Goal: Task Accomplishment & Management: Complete application form

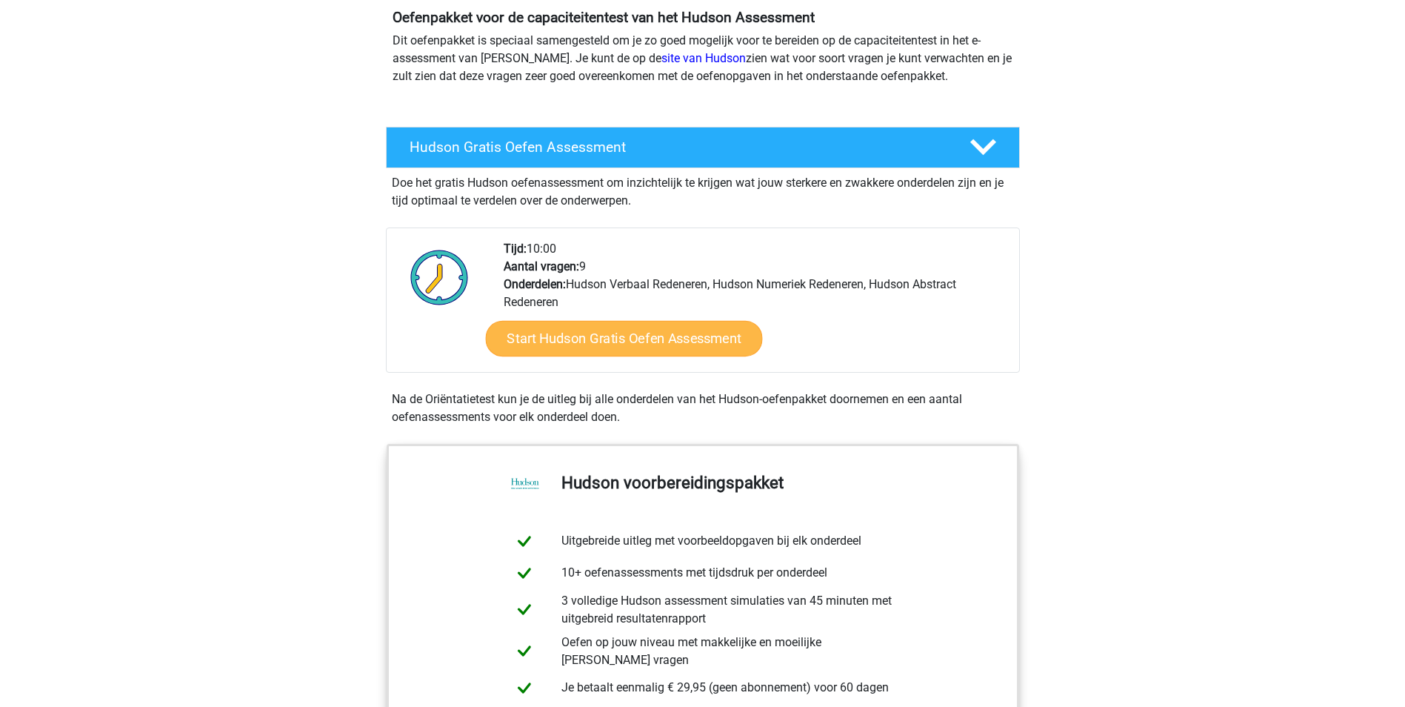
scroll to position [148, 0]
click at [587, 341] on link "Start Hudson Gratis Oefen Assessment" at bounding box center [623, 338] width 277 height 36
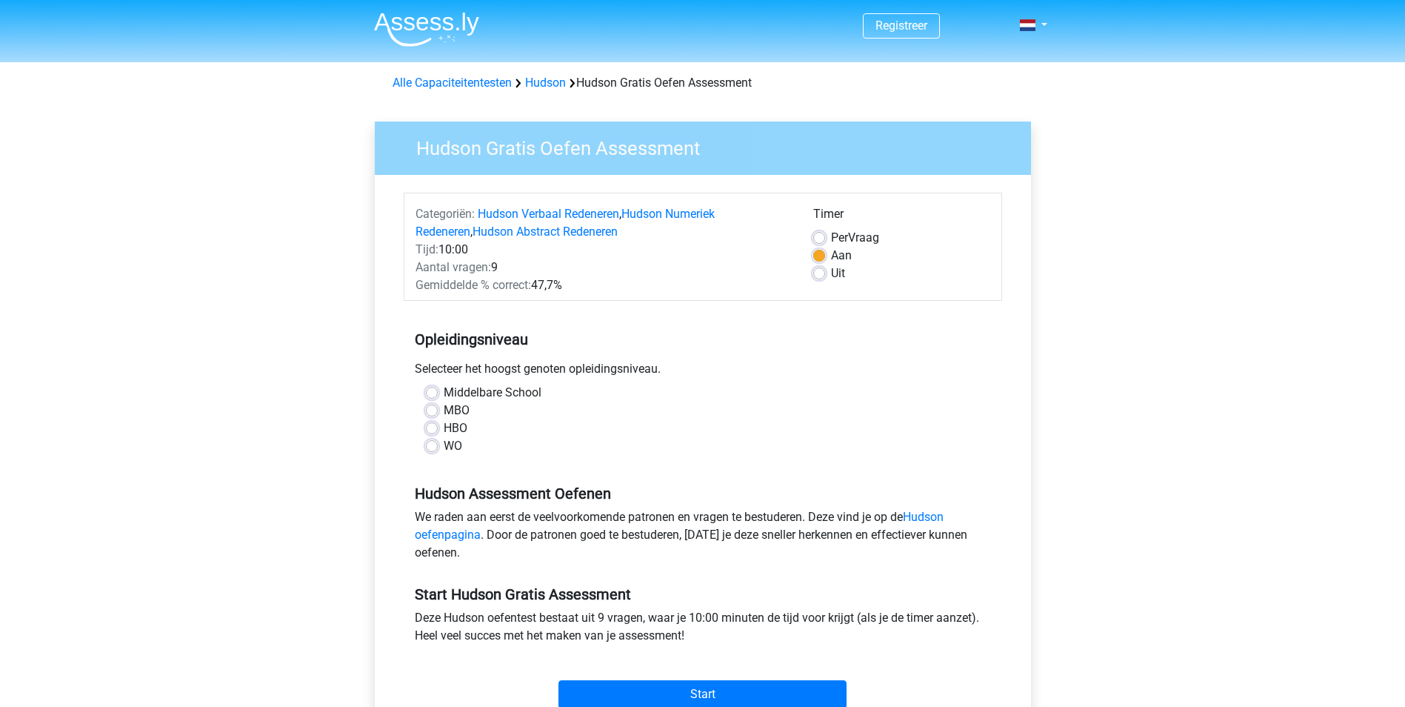
click at [439, 433] on div "HBO" at bounding box center [703, 428] width 554 height 18
click at [444, 431] on label "HBO" at bounding box center [456, 428] width 24 height 18
click at [432, 431] on input "HBO" at bounding box center [432, 426] width 12 height 15
radio input "true"
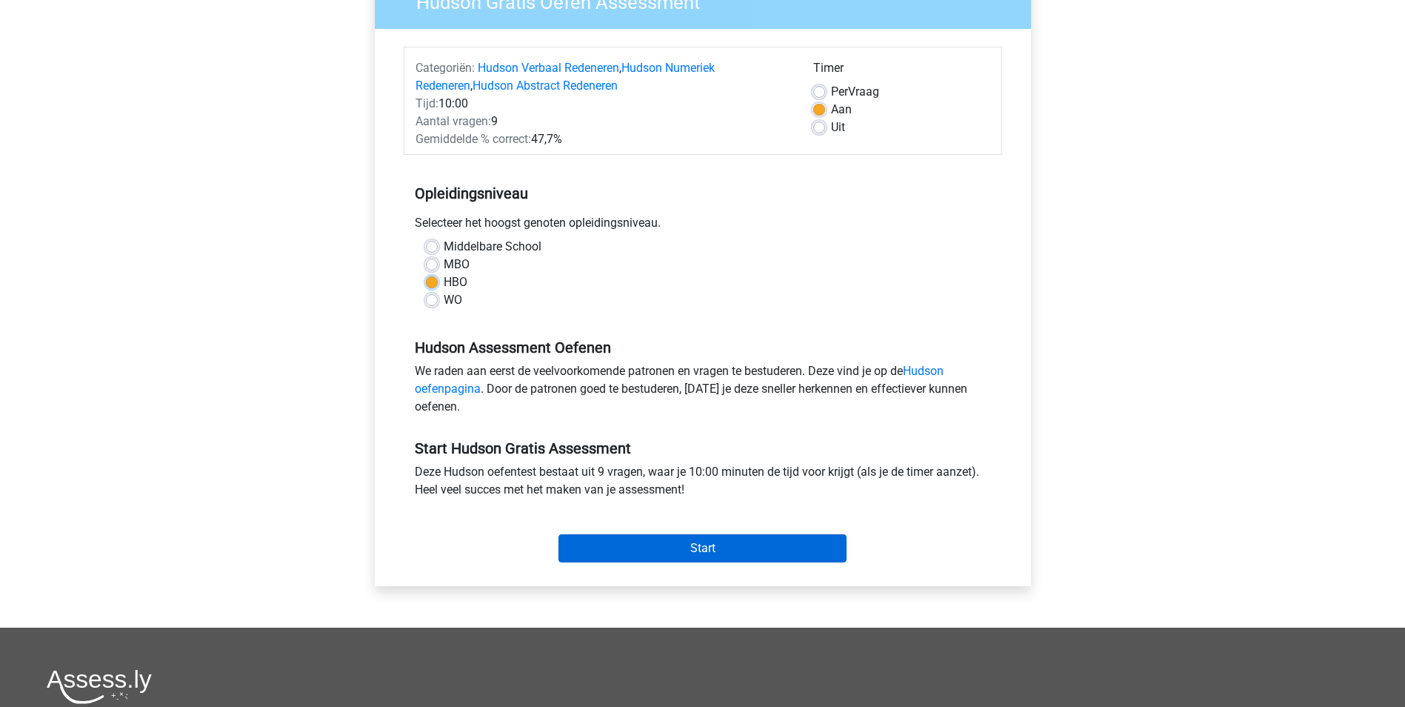
scroll to position [147, 0]
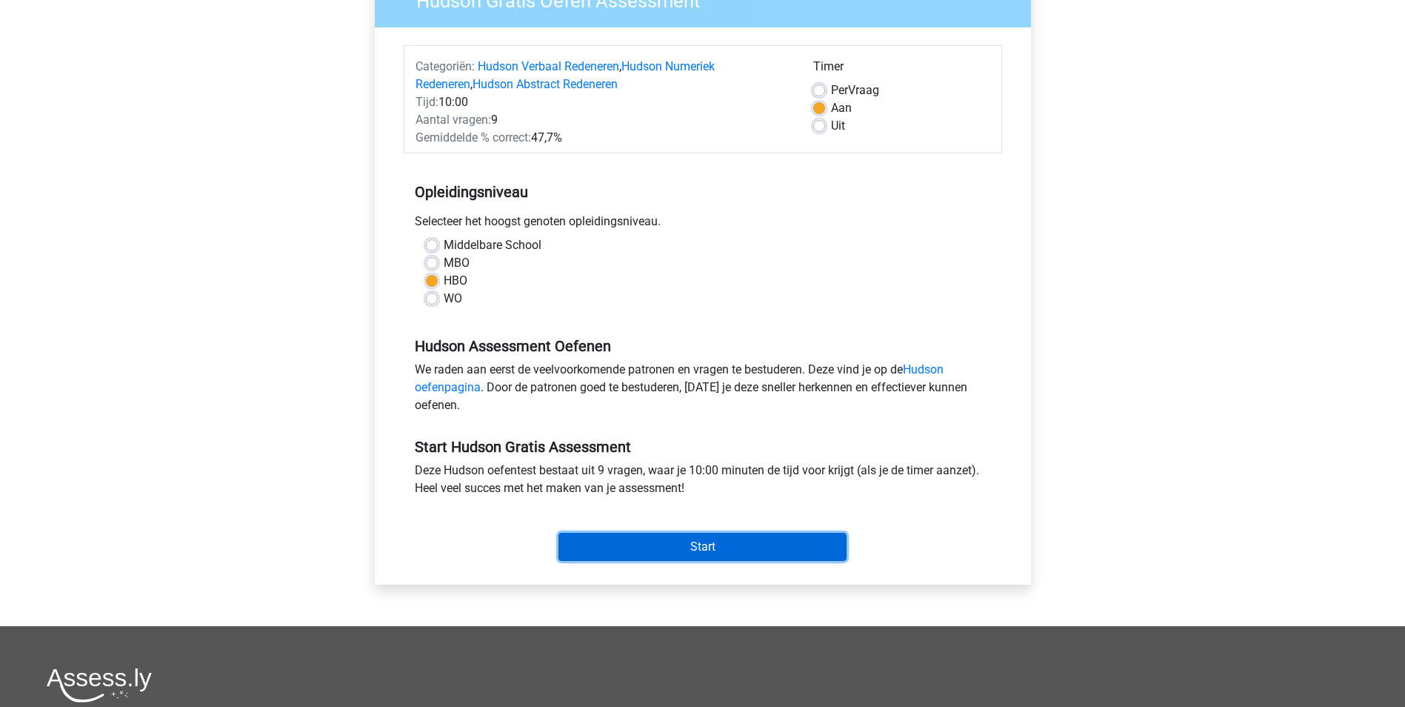
click at [689, 545] on input "Start" at bounding box center [702, 546] width 288 height 28
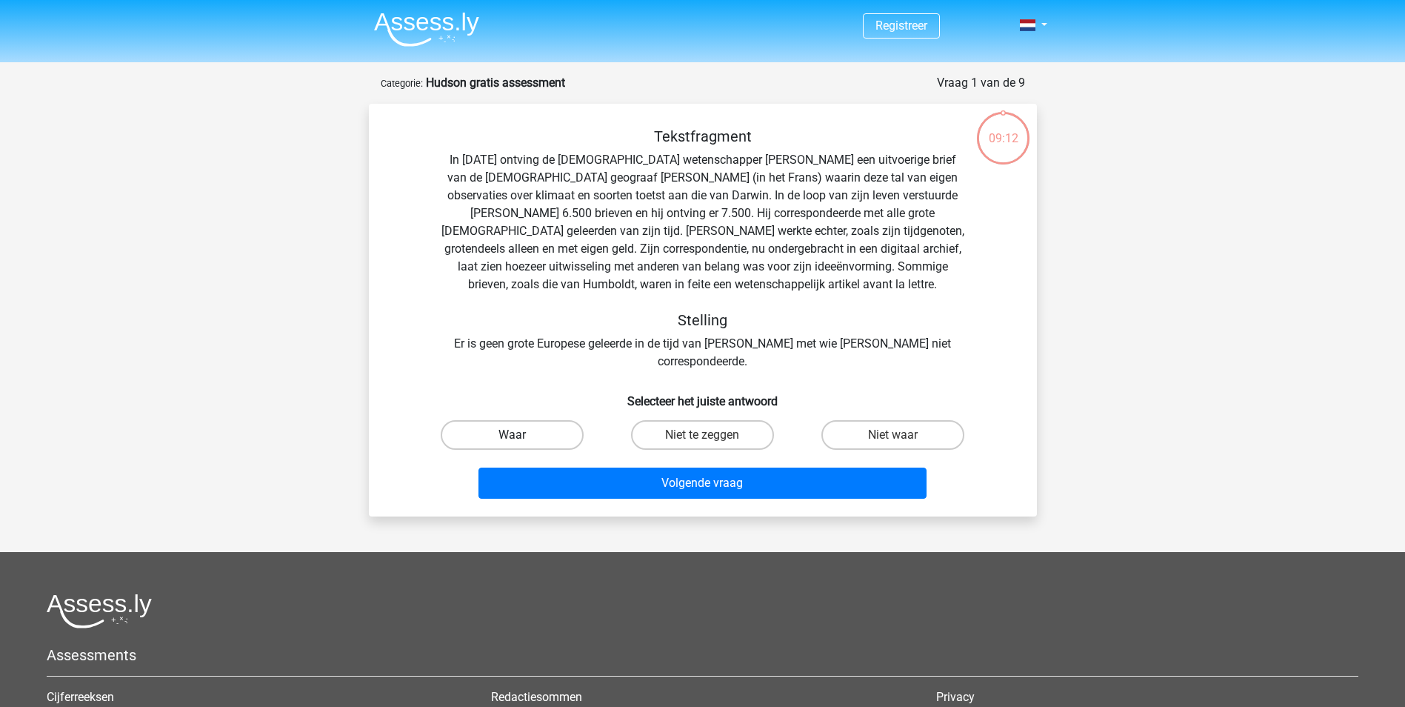
click at [521, 420] on label "Waar" at bounding box center [512, 435] width 143 height 30
click at [521, 435] on input "Waar" at bounding box center [517, 440] width 10 height 10
radio input "true"
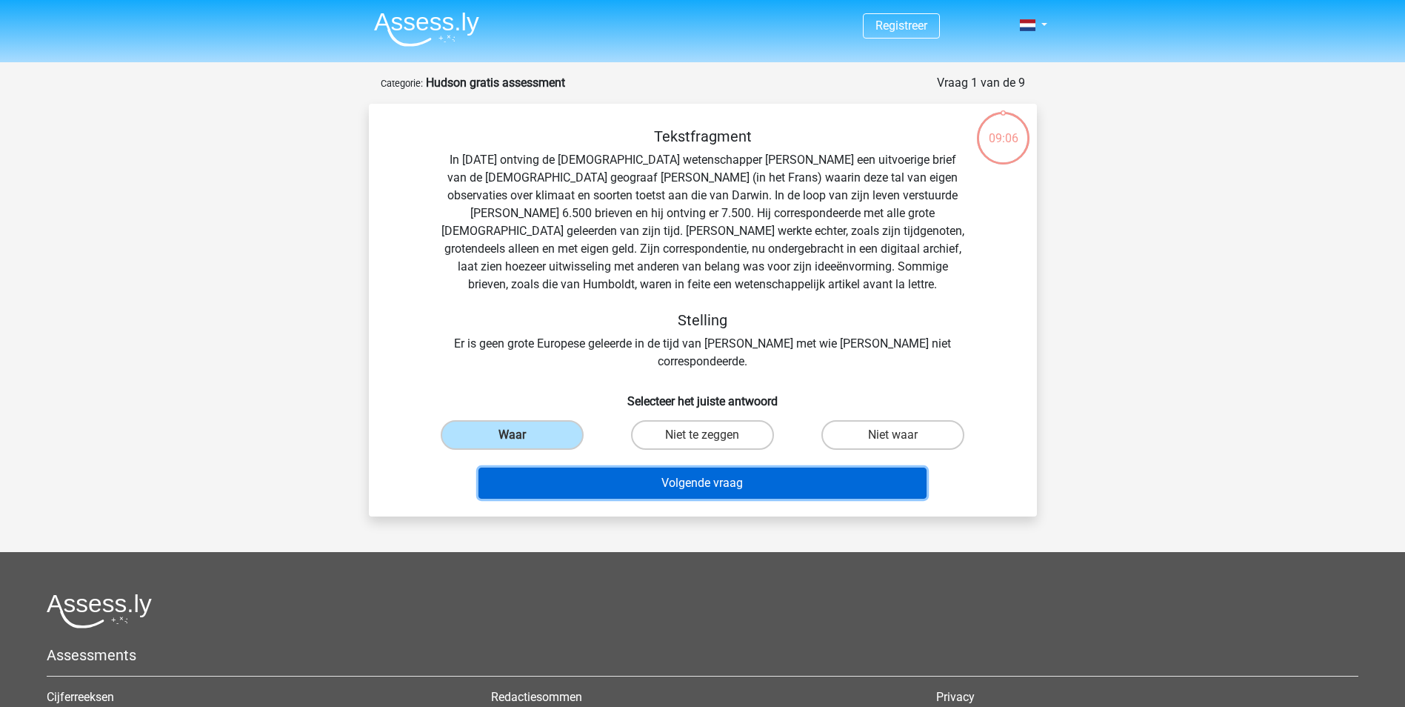
click at [702, 467] on button "Volgende vraag" at bounding box center [702, 482] width 448 height 31
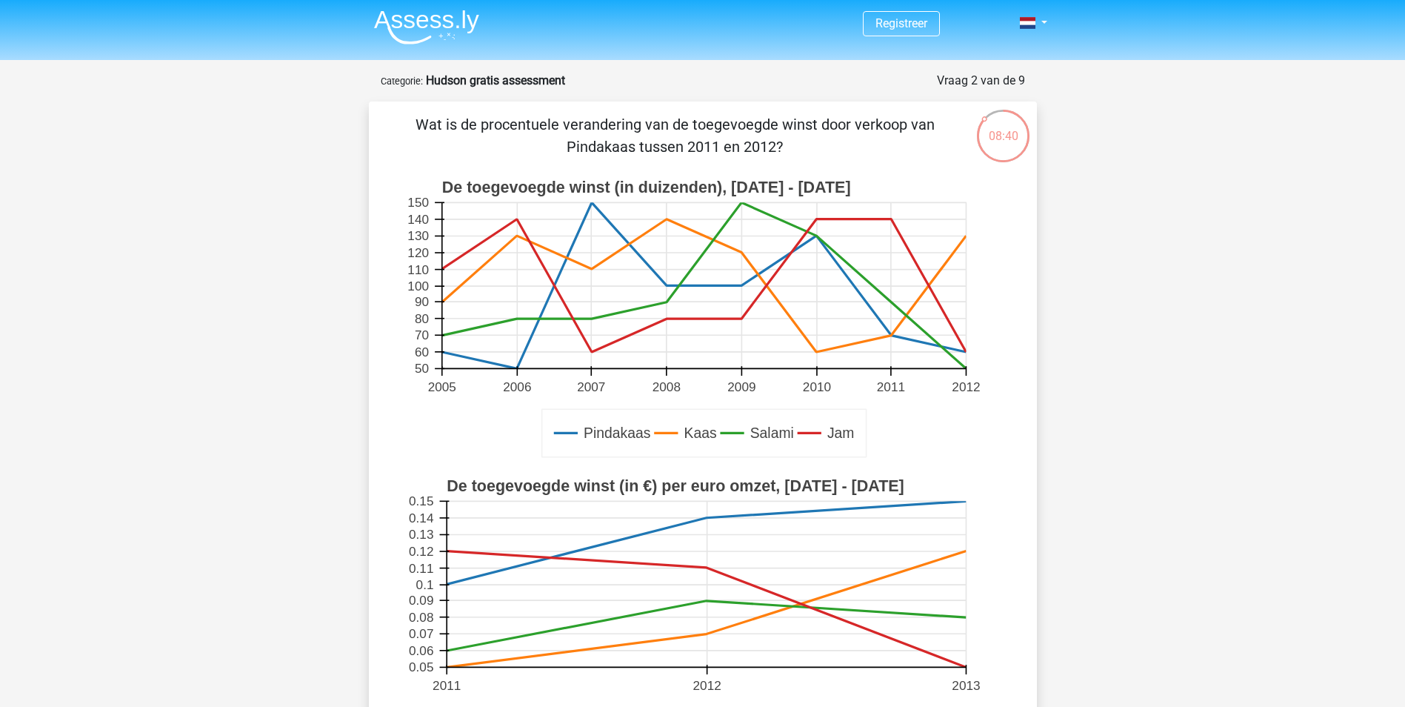
scroll to position [1, 0]
click at [892, 335] on icon at bounding box center [703, 286] width 524 height 133
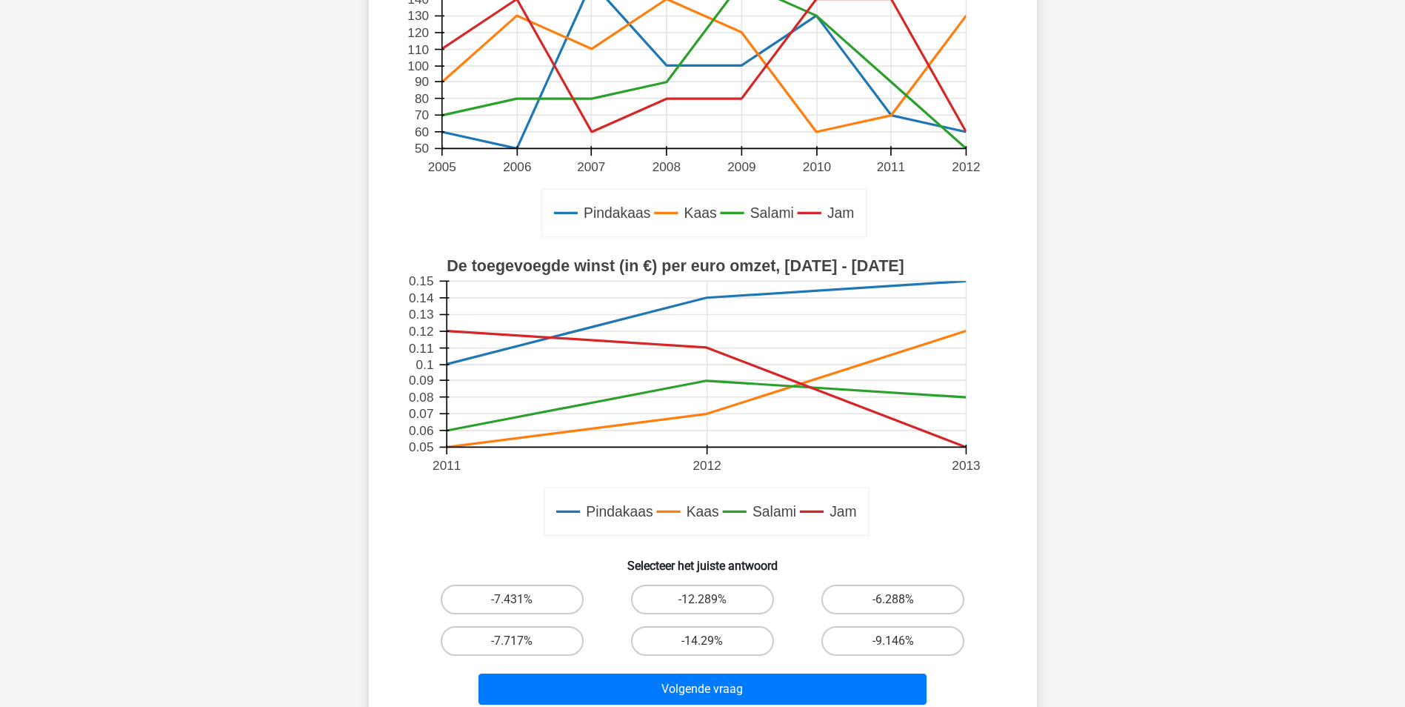
scroll to position [223, 0]
click at [684, 635] on label "-14.29%" at bounding box center [702, 640] width 143 height 30
click at [702, 640] on input "-14.29%" at bounding box center [707, 645] width 10 height 10
radio input "true"
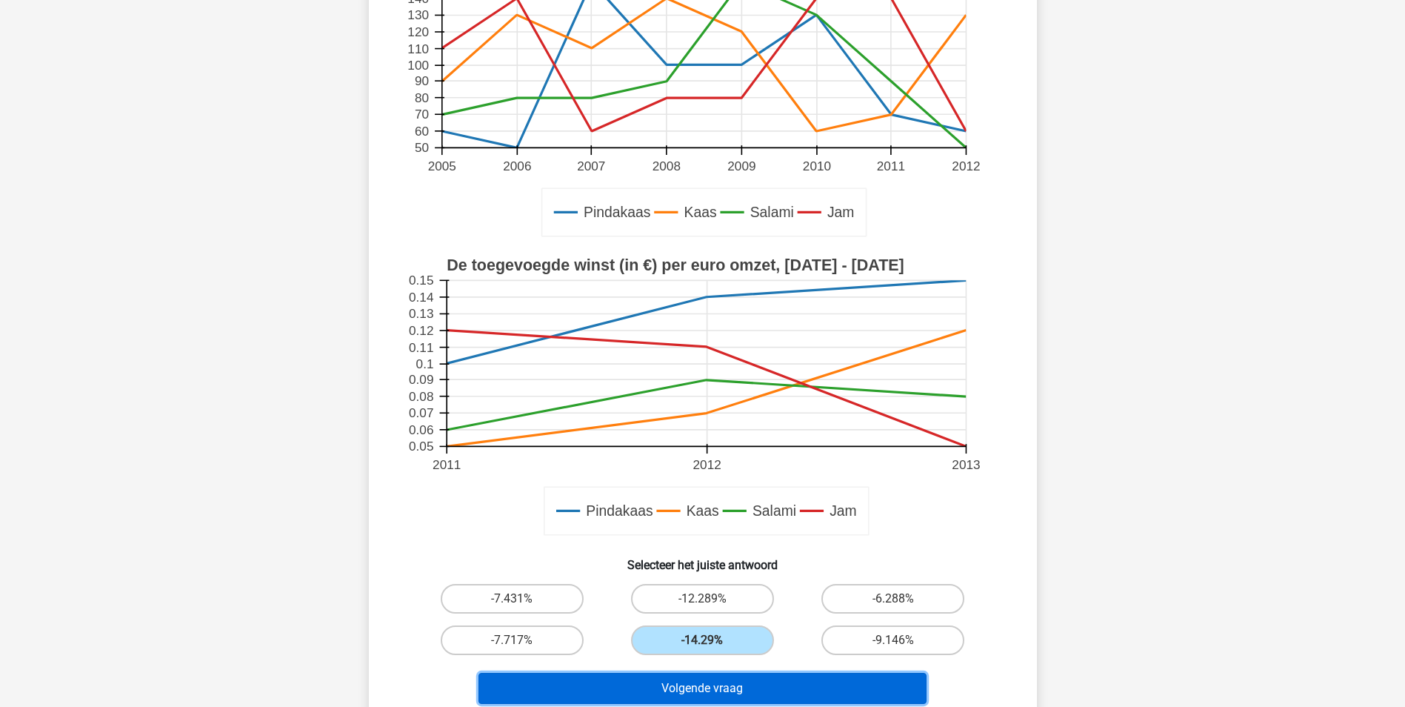
click at [724, 687] on button "Volgende vraag" at bounding box center [702, 687] width 448 height 31
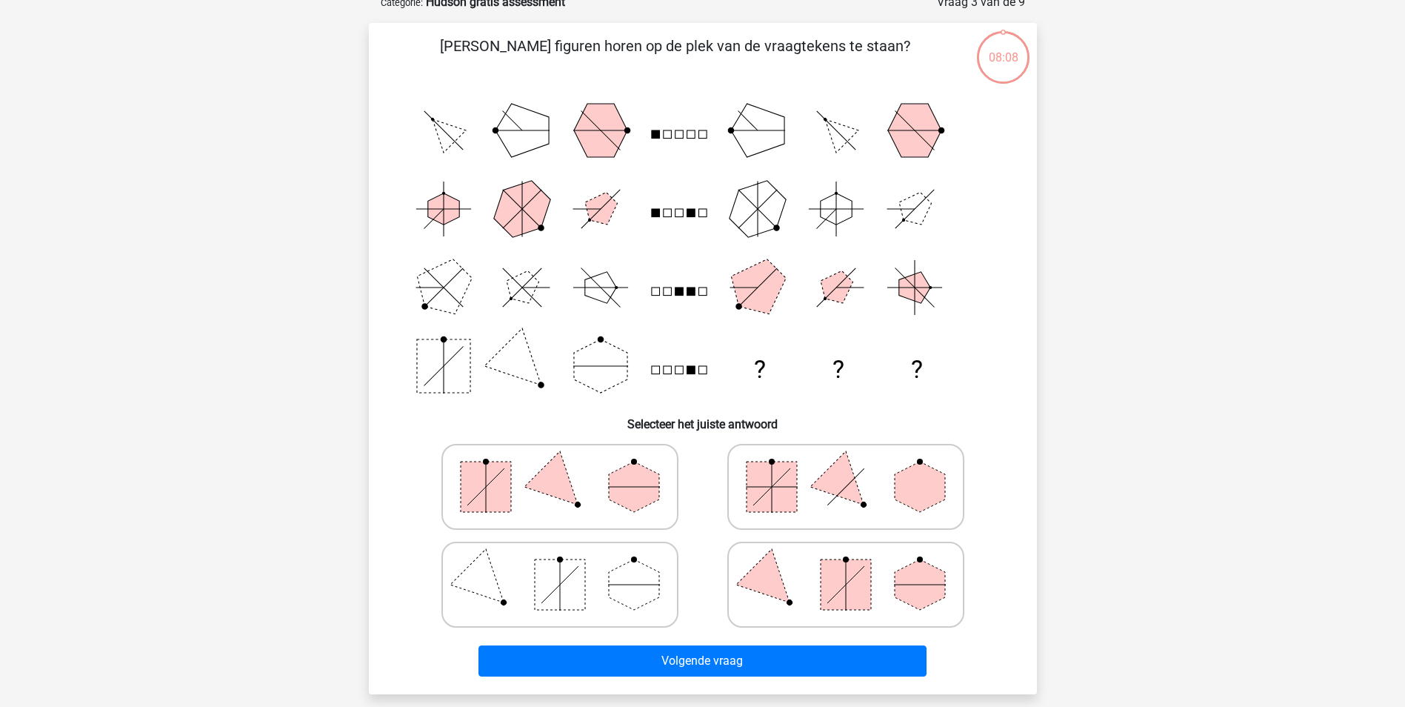
scroll to position [74, 0]
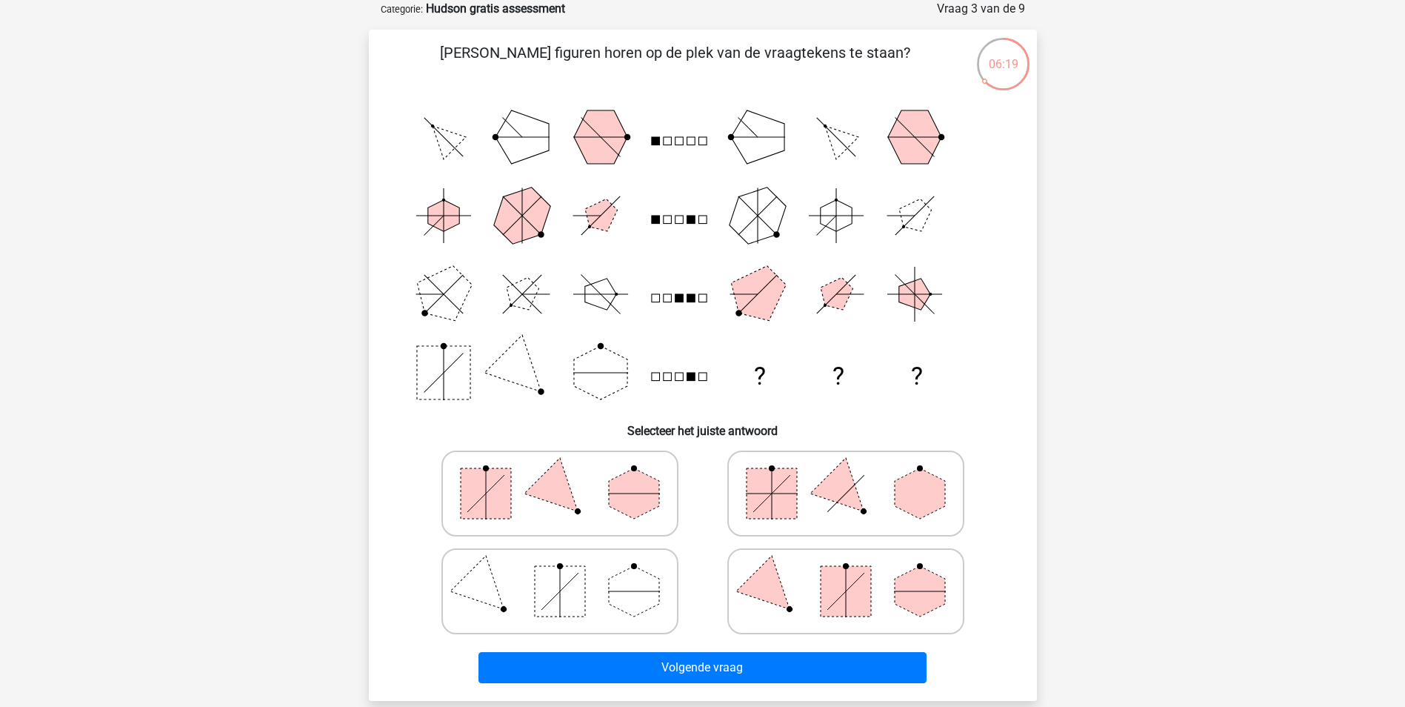
click at [792, 484] on rect at bounding box center [772, 493] width 50 height 50
click at [846, 475] on input "radio" at bounding box center [851, 470] width 10 height 10
radio input "true"
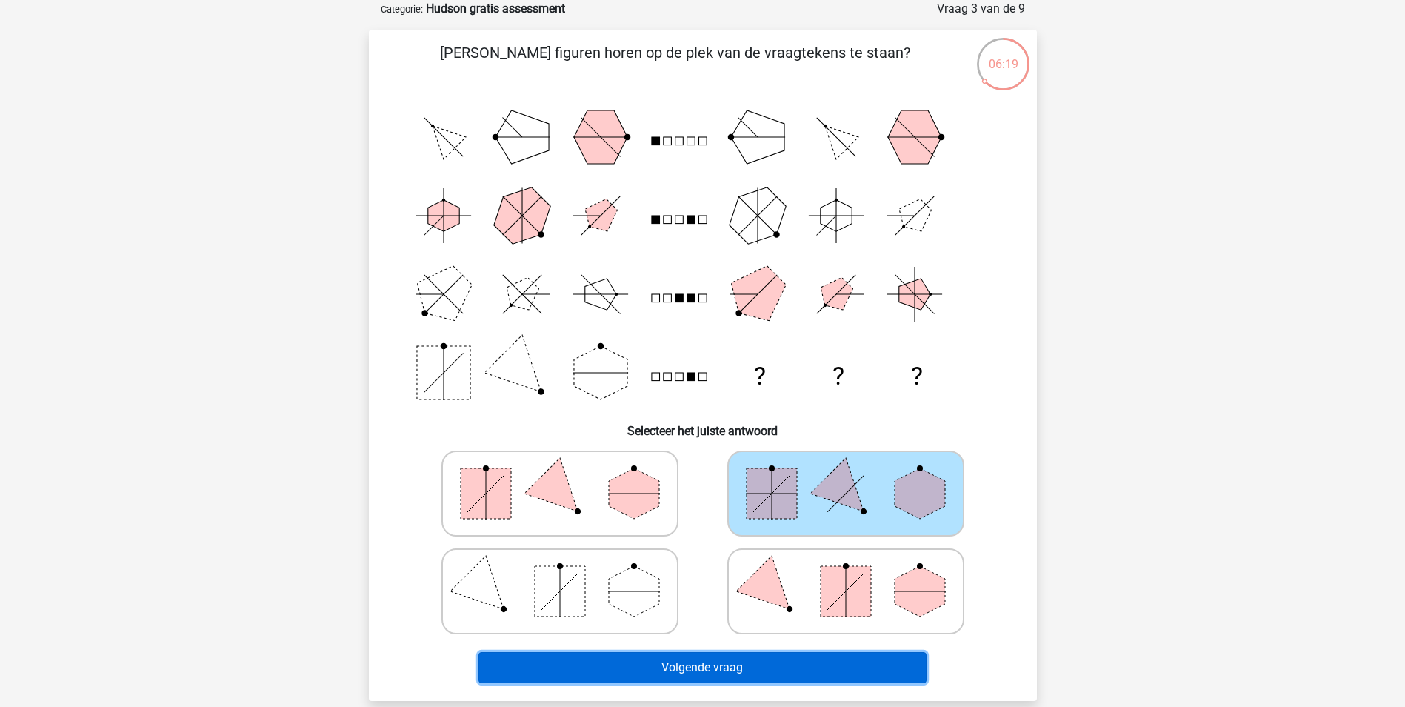
click at [750, 671] on button "Volgende vraag" at bounding box center [702, 667] width 448 height 31
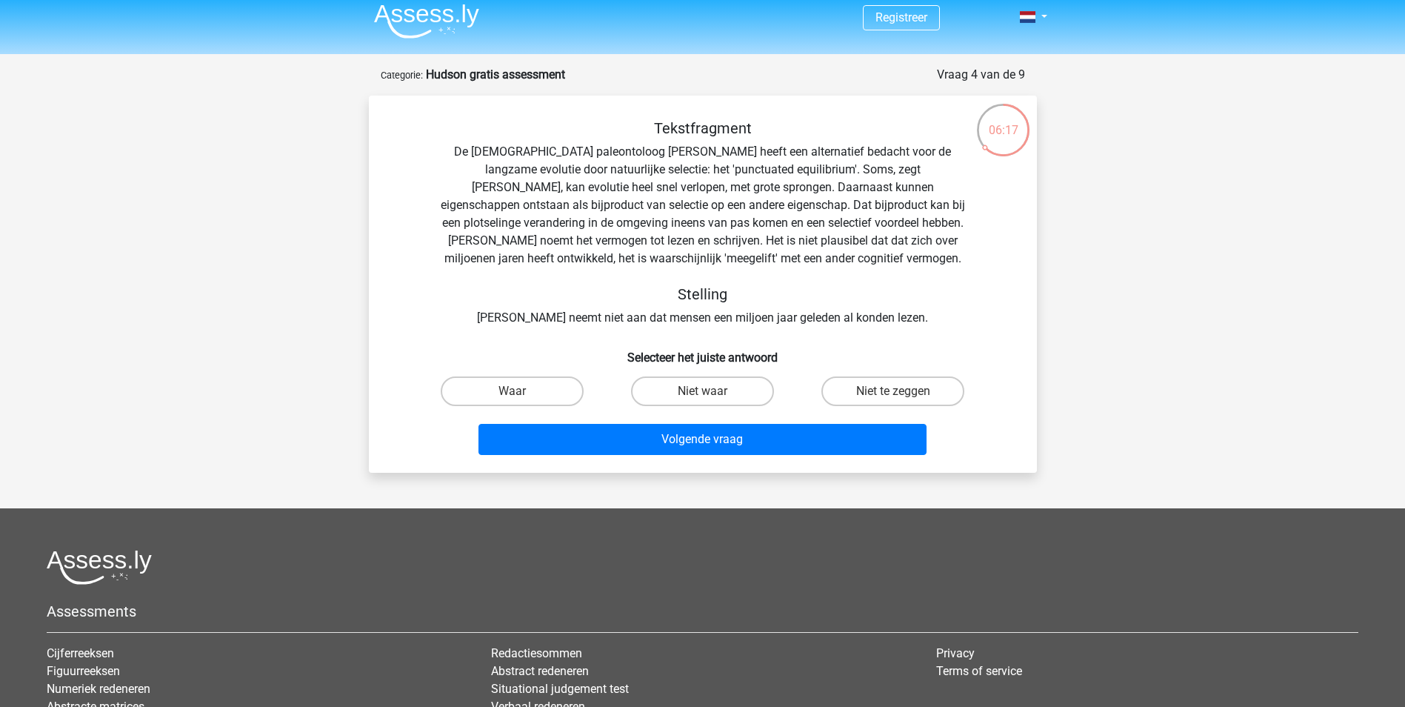
scroll to position [0, 0]
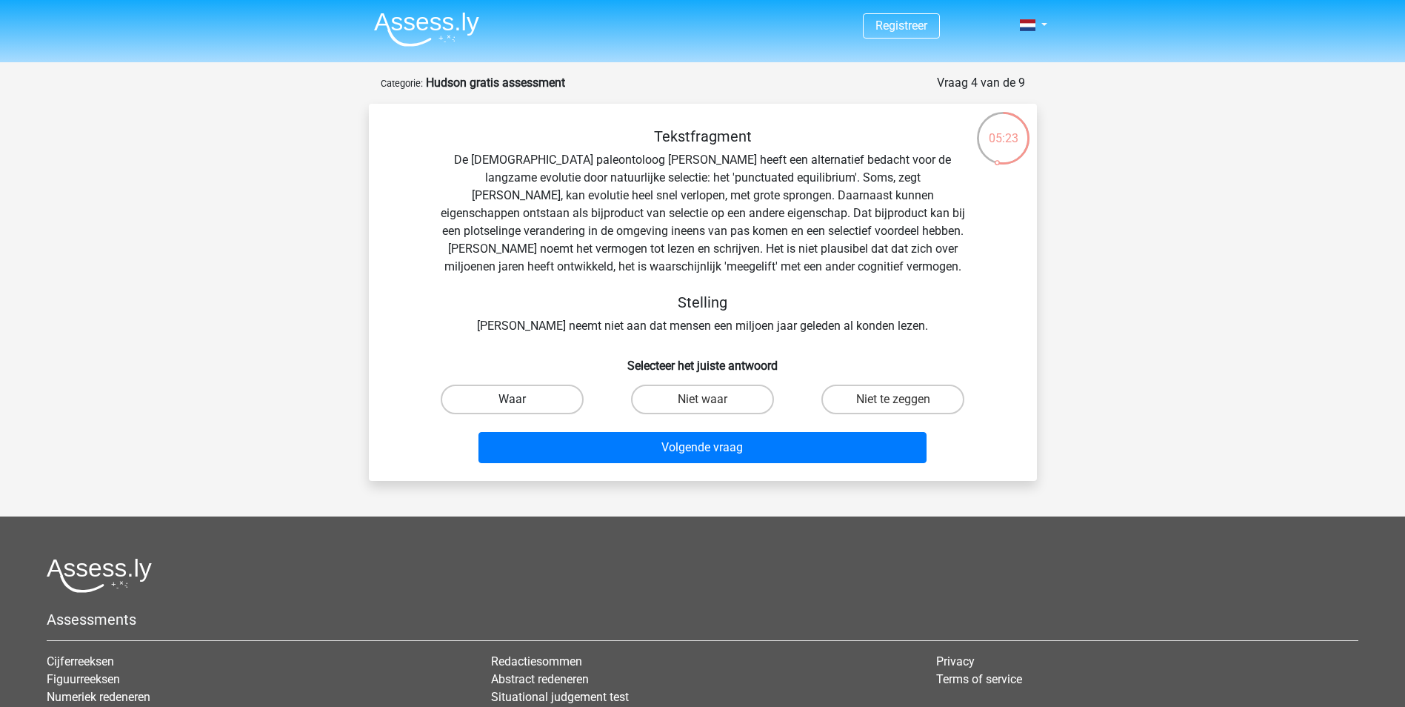
click at [517, 396] on label "Waar" at bounding box center [512, 399] width 143 height 30
click at [517, 399] on input "Waar" at bounding box center [517, 404] width 10 height 10
radio input "true"
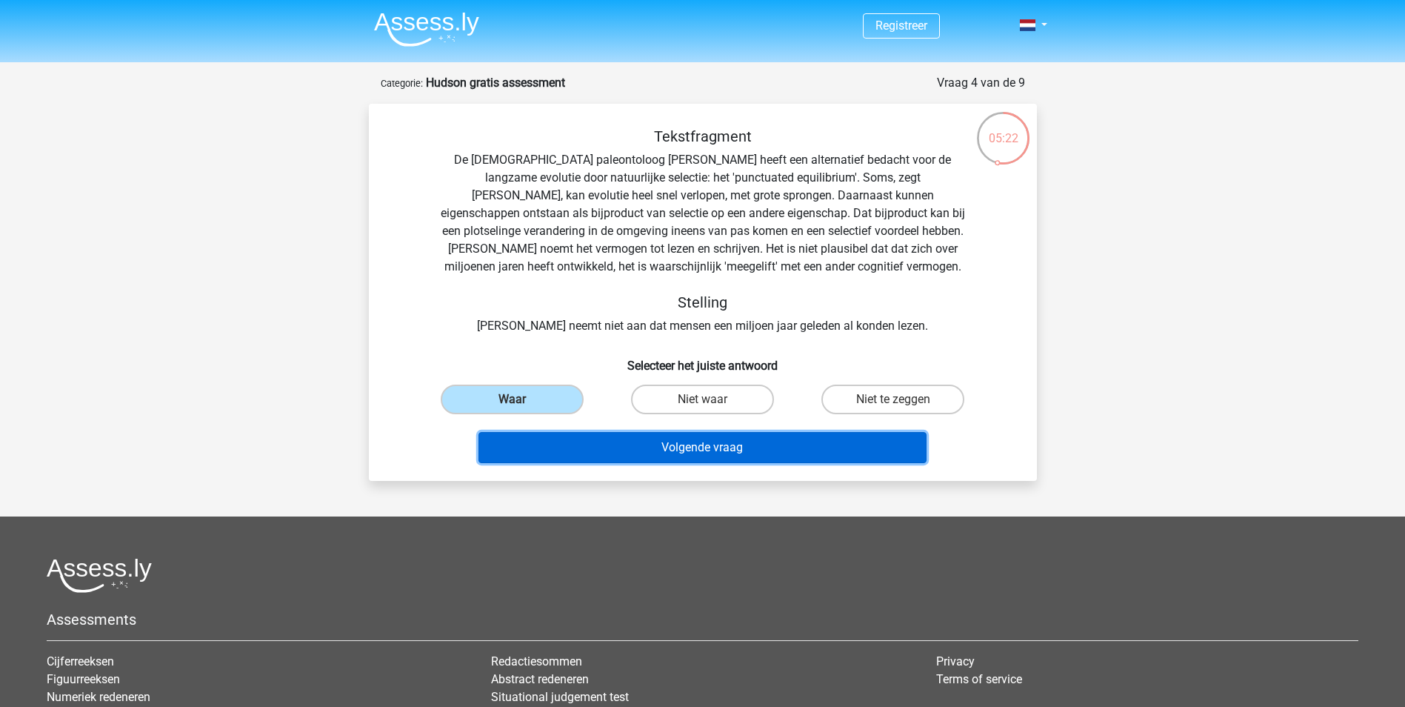
click at [665, 447] on button "Volgende vraag" at bounding box center [702, 447] width 448 height 31
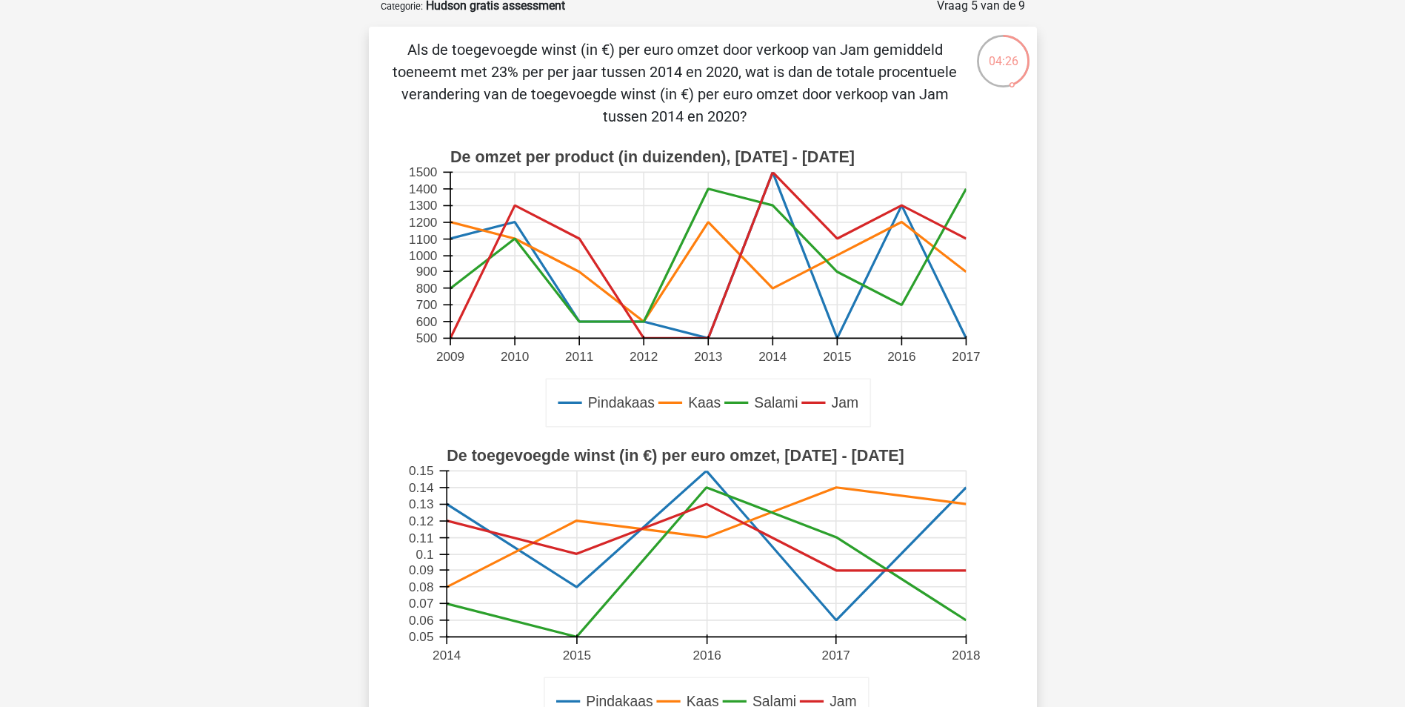
scroll to position [76, 0]
click at [775, 180] on icon at bounding box center [707, 256] width 515 height 166
click at [775, 178] on icon at bounding box center [707, 256] width 515 height 166
click at [775, 175] on icon at bounding box center [707, 256] width 515 height 166
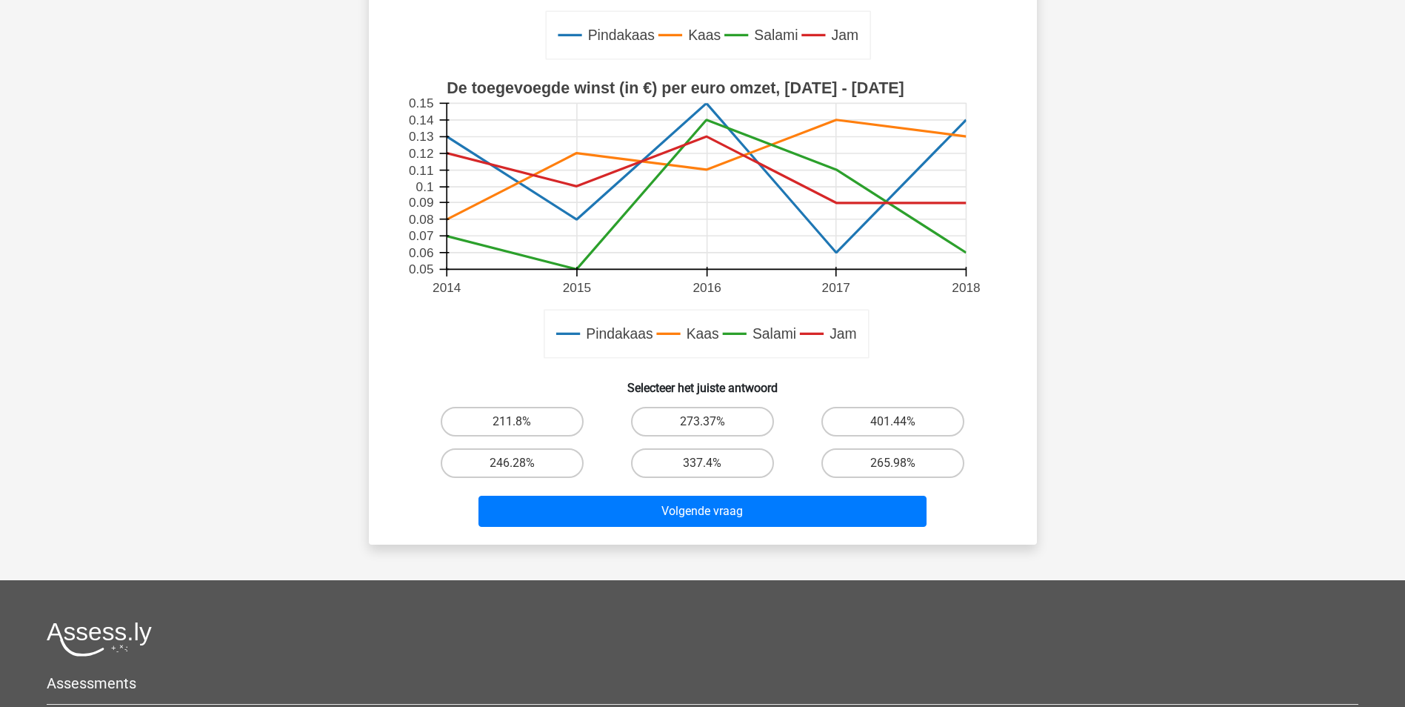
scroll to position [445, 0]
click at [692, 454] on label "337.4%" at bounding box center [702, 462] width 143 height 30
click at [702, 462] on input "337.4%" at bounding box center [707, 467] width 10 height 10
radio input "true"
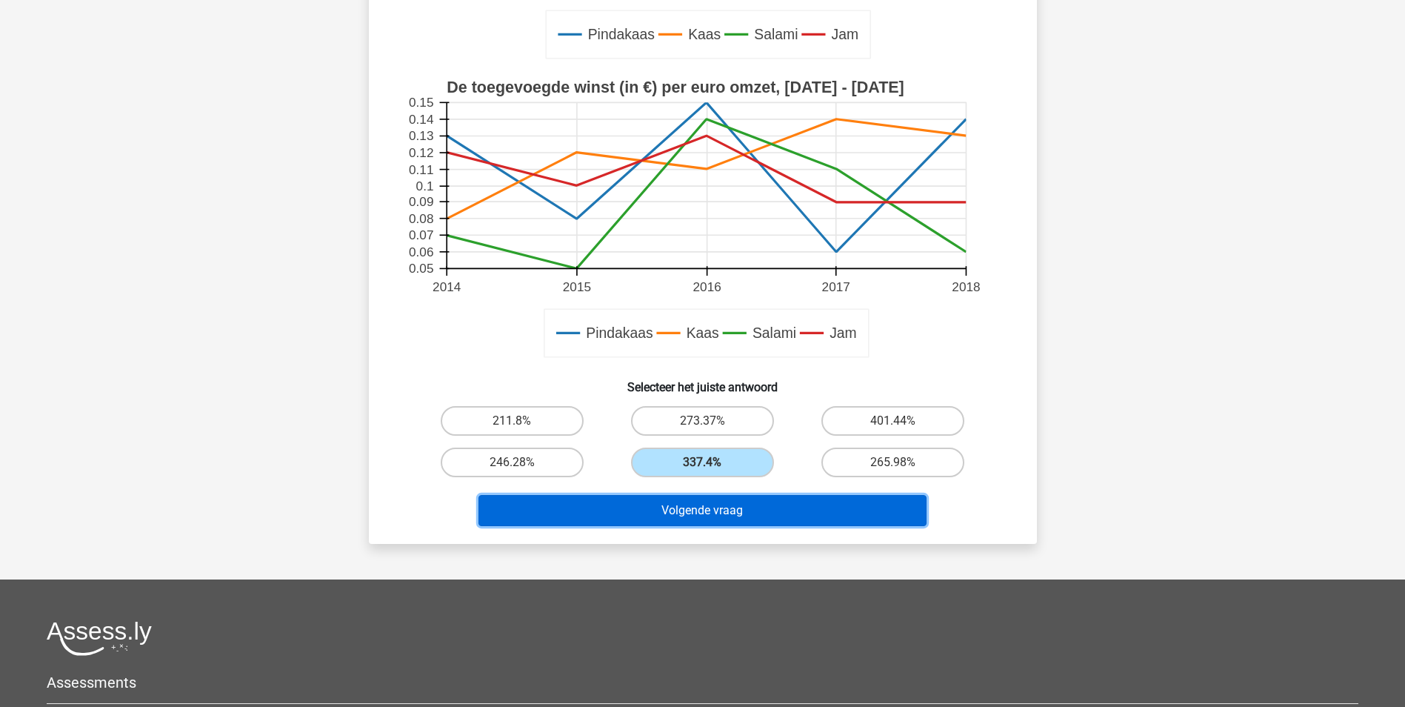
click at [712, 524] on button "Volgende vraag" at bounding box center [702, 510] width 448 height 31
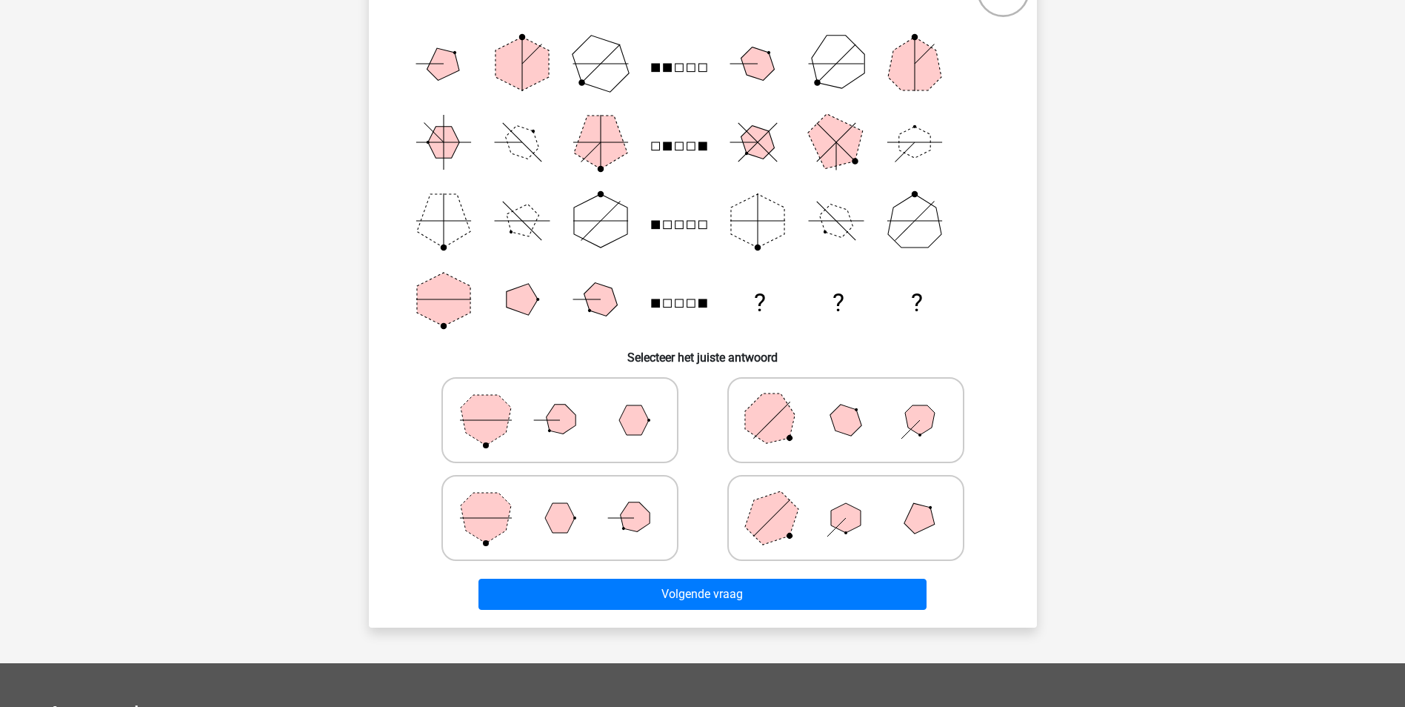
scroll to position [148, 0]
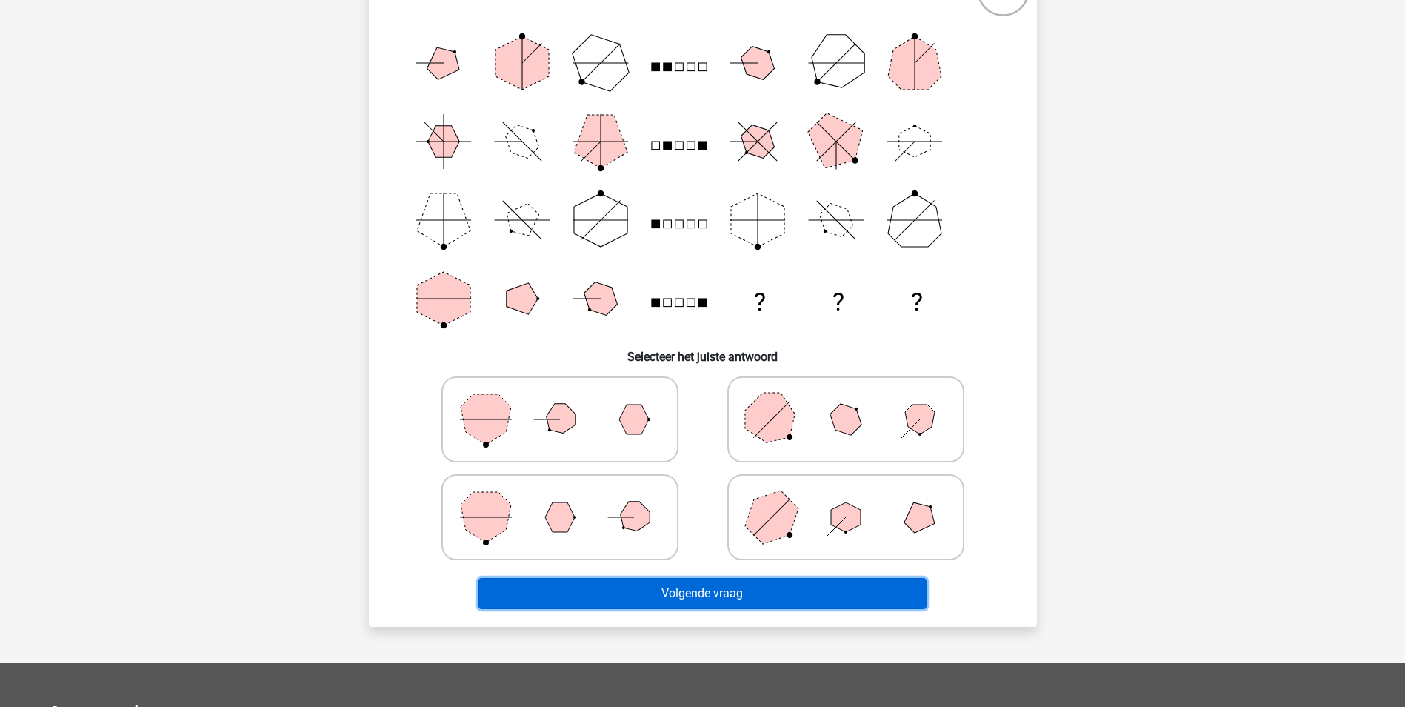
click at [752, 582] on button "Volgende vraag" at bounding box center [702, 593] width 448 height 31
click at [749, 590] on button "Volgende vraag" at bounding box center [702, 593] width 448 height 31
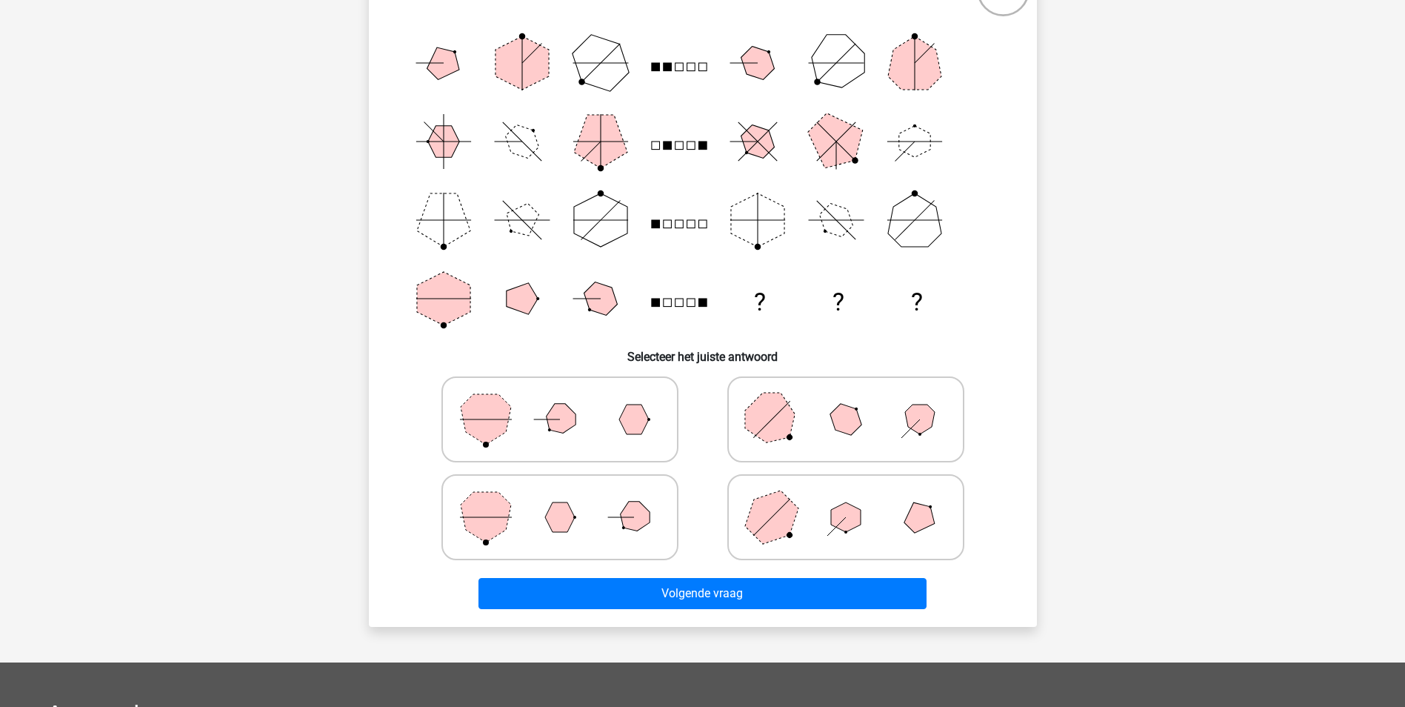
click at [652, 487] on icon at bounding box center [560, 517] width 222 height 74
click at [570, 489] on input "radio" at bounding box center [565, 494] width 10 height 10
radio input "true"
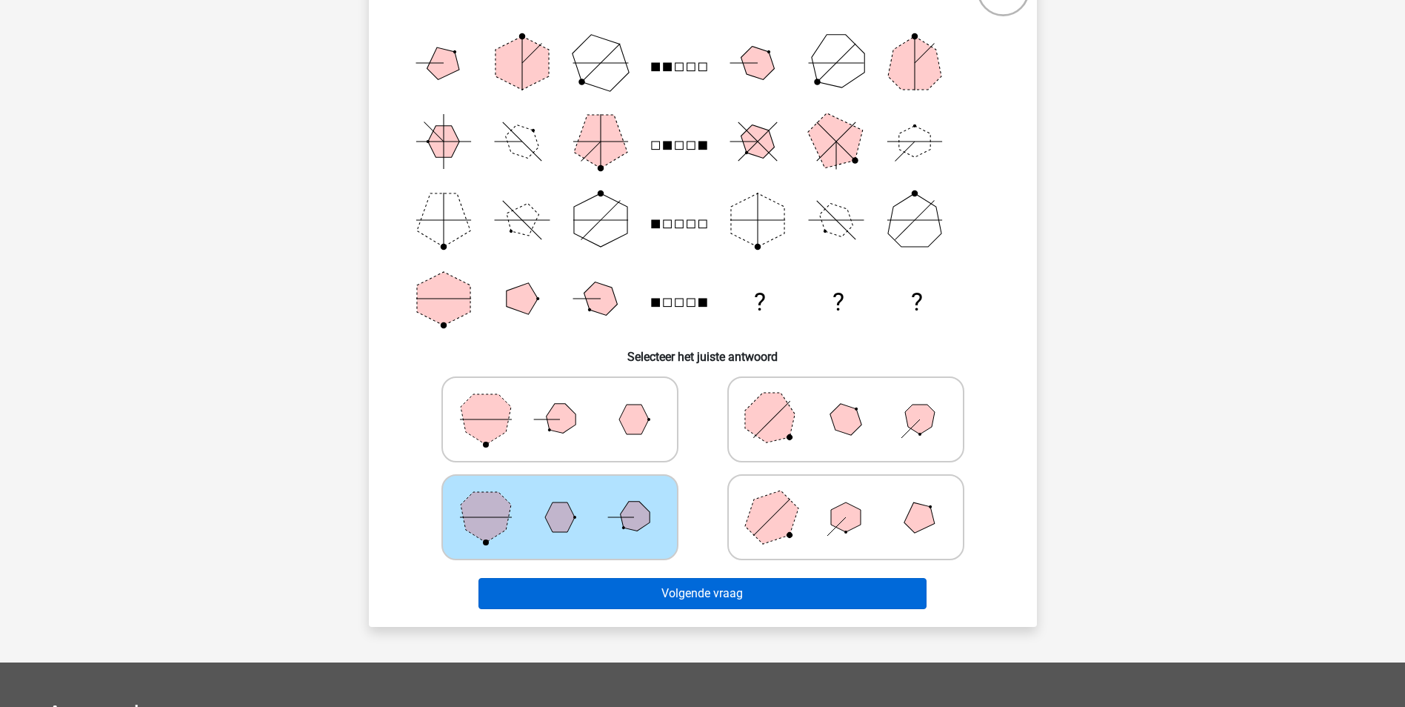
drag, startPoint x: 695, startPoint y: 566, endPoint x: 712, endPoint y: 591, distance: 30.8
click at [696, 570] on div "Volgende vraag" at bounding box center [703, 590] width 621 height 49
click at [713, 591] on button "Volgende vraag" at bounding box center [702, 593] width 448 height 31
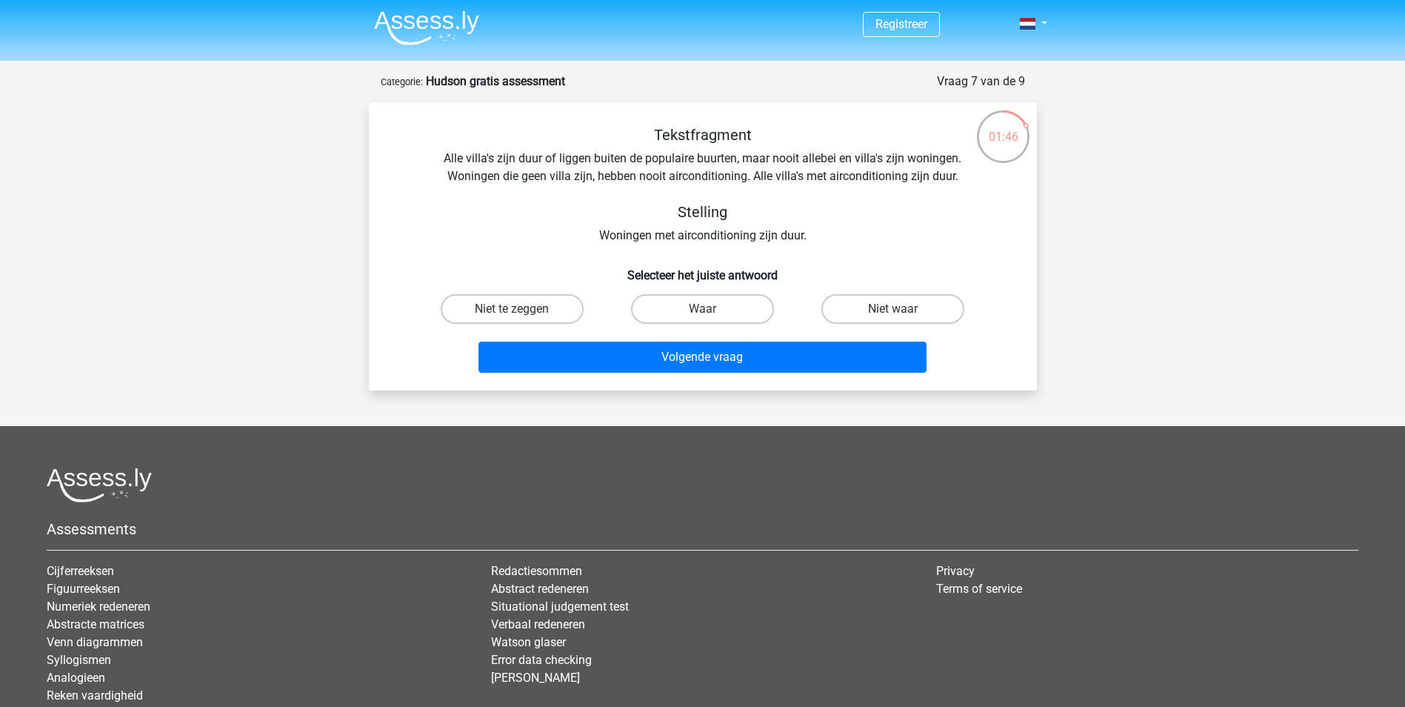
scroll to position [1, 0]
click at [531, 310] on label "Niet te zeggen" at bounding box center [512, 310] width 143 height 30
click at [521, 310] on input "Niet te zeggen" at bounding box center [517, 315] width 10 height 10
radio input "true"
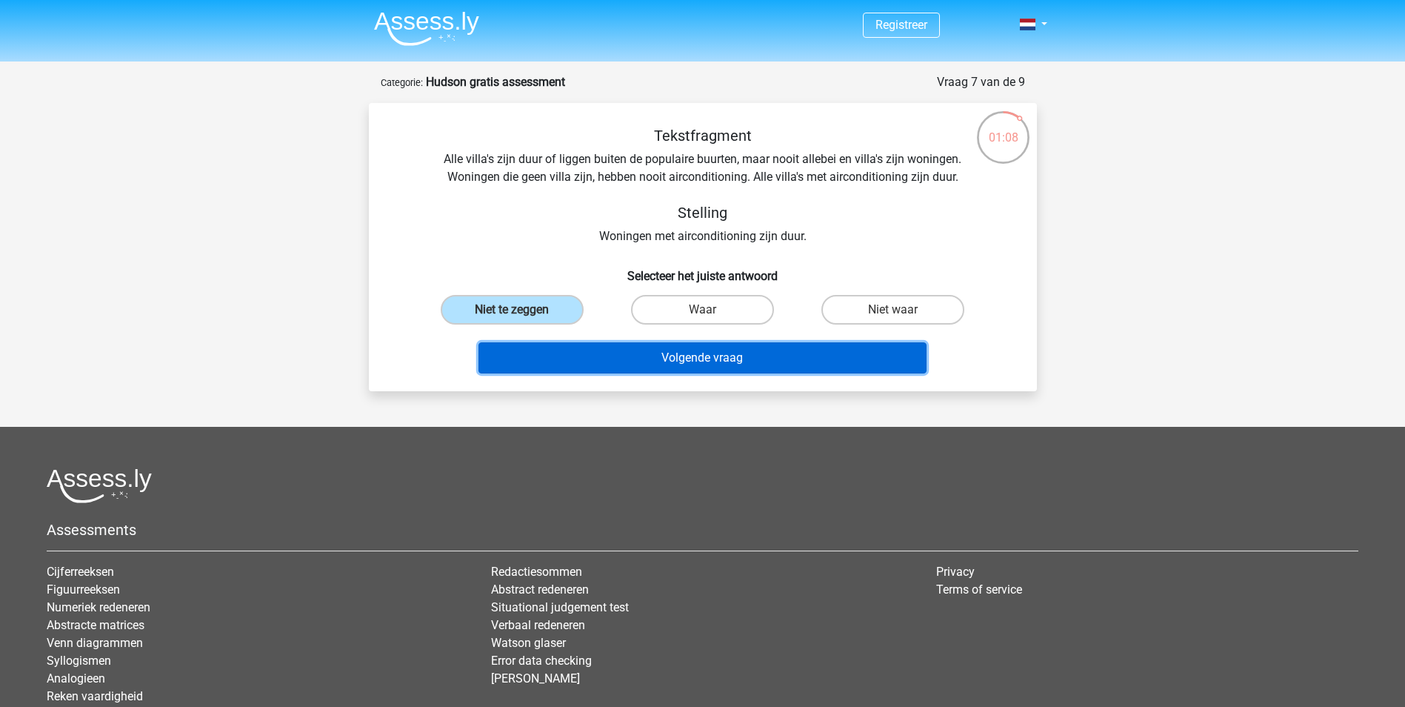
click at [761, 369] on button "Volgende vraag" at bounding box center [702, 357] width 448 height 31
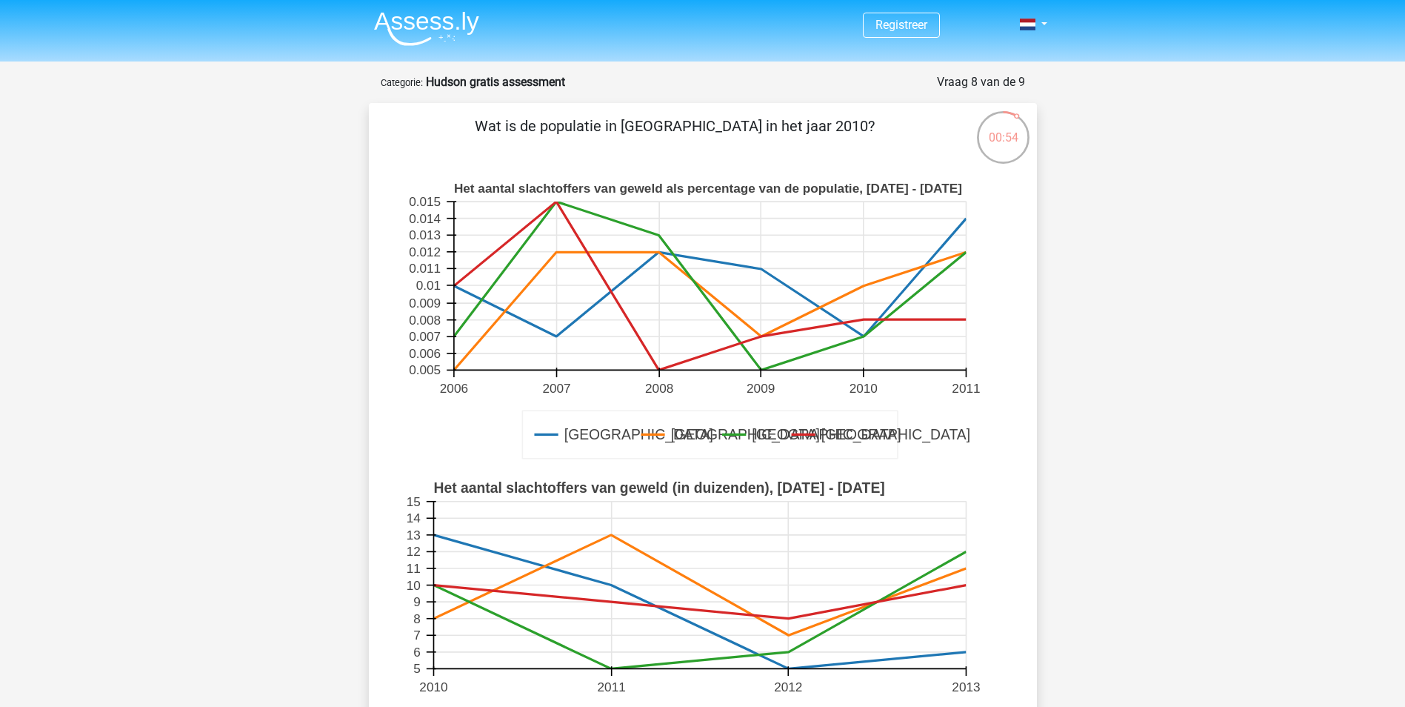
click at [865, 285] on icon at bounding box center [709, 311] width 512 height 118
click at [865, 287] on rect at bounding box center [709, 285] width 512 height 168
click at [864, 285] on icon at bounding box center [709, 311] width 512 height 118
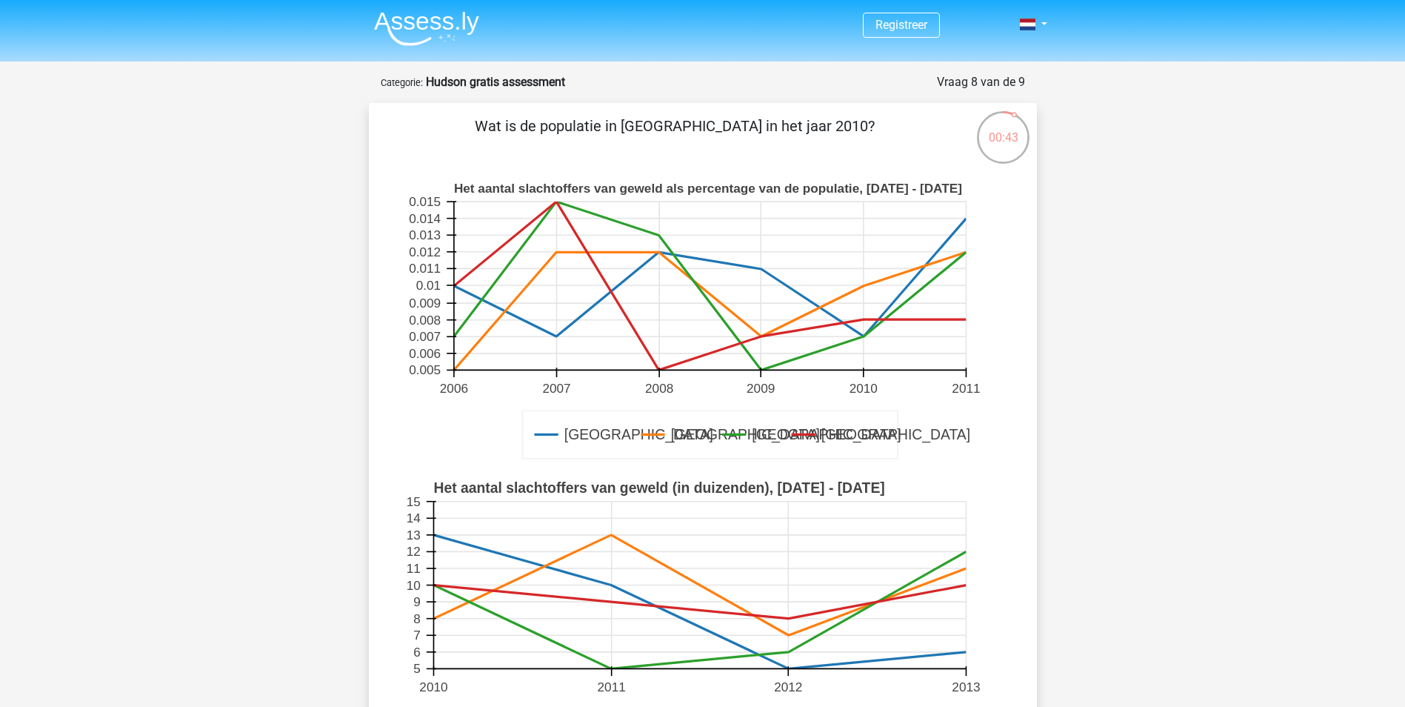
click at [864, 285] on icon at bounding box center [709, 311] width 512 height 118
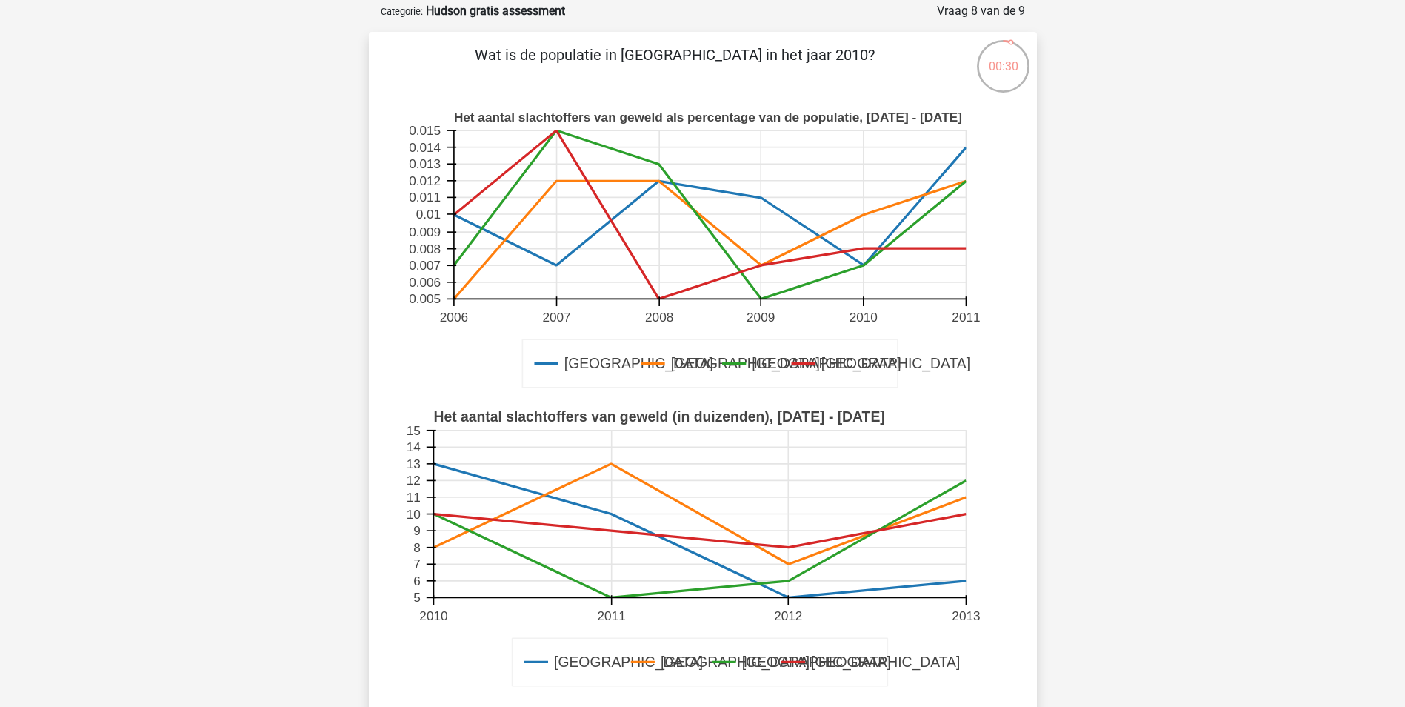
scroll to position [73, 0]
click at [432, 546] on icon at bounding box center [431, 546] width 10 height 0
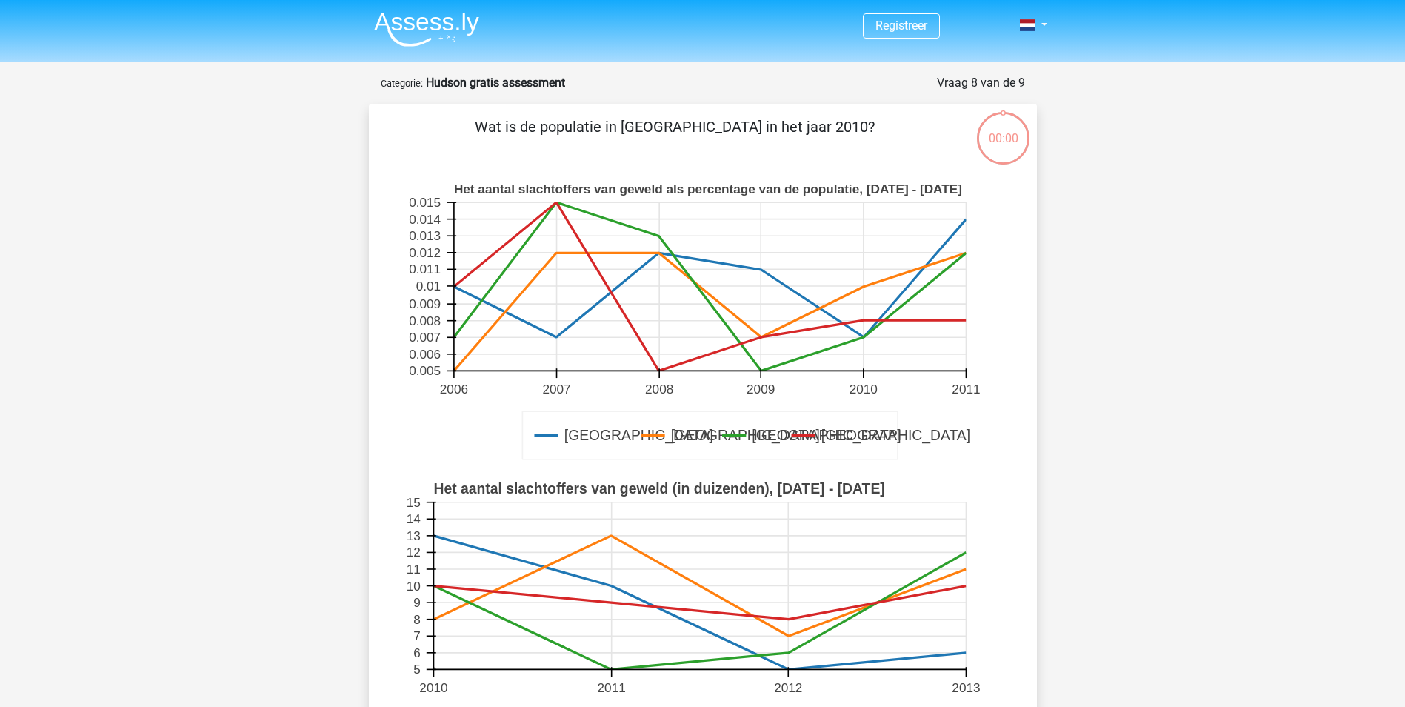
scroll to position [73, 0]
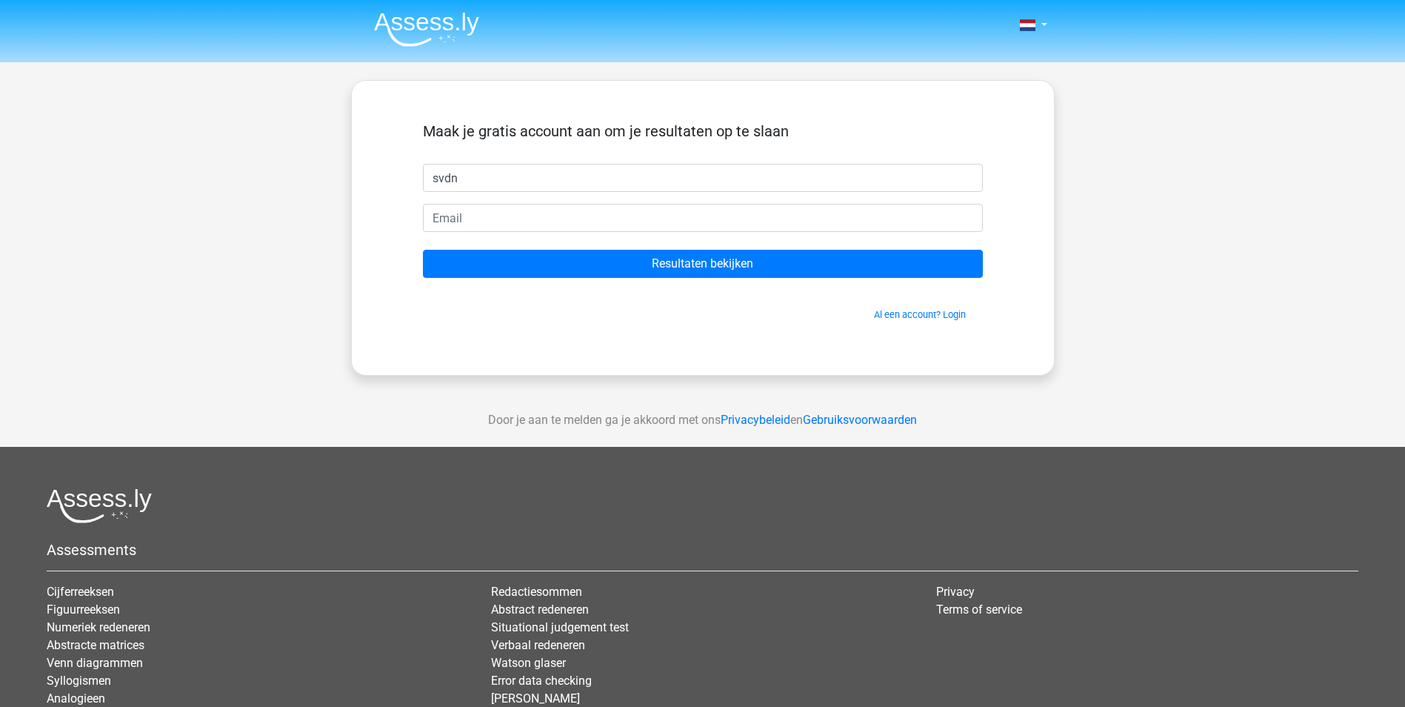
type input "svdn"
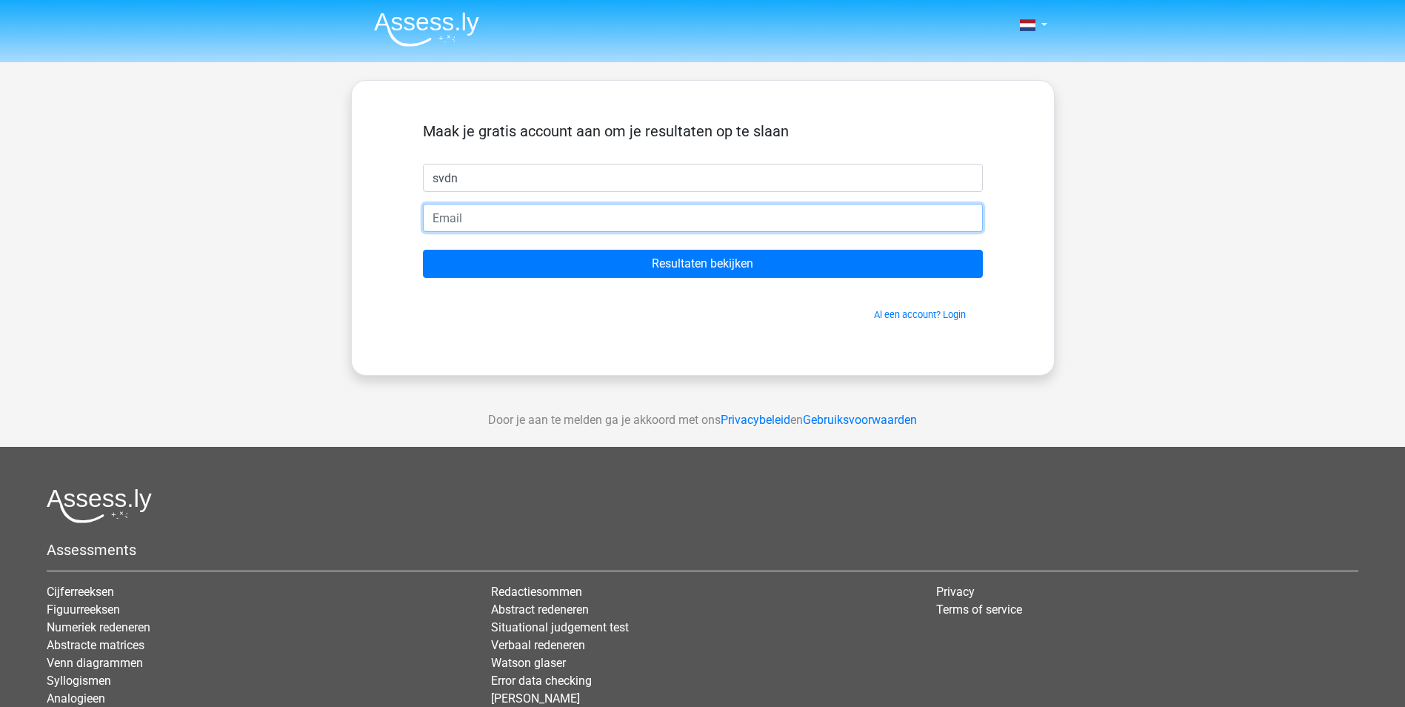
click at [541, 210] on input "email" at bounding box center [703, 218] width 560 height 28
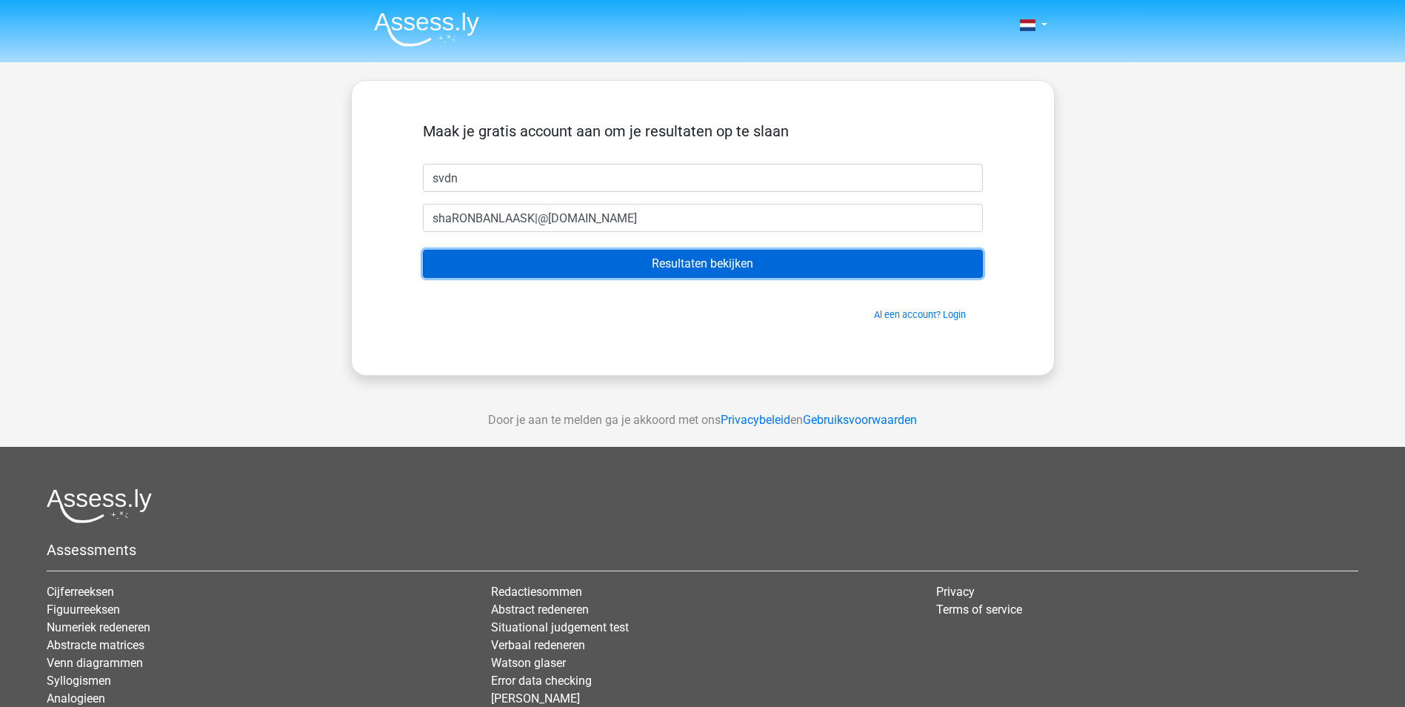
click at [780, 268] on input "Resultaten bekijken" at bounding box center [703, 264] width 560 height 28
click at [781, 264] on input "Resultaten bekijken" at bounding box center [703, 264] width 560 height 28
click at [620, 256] on input "Resultaten bekijken" at bounding box center [703, 264] width 560 height 28
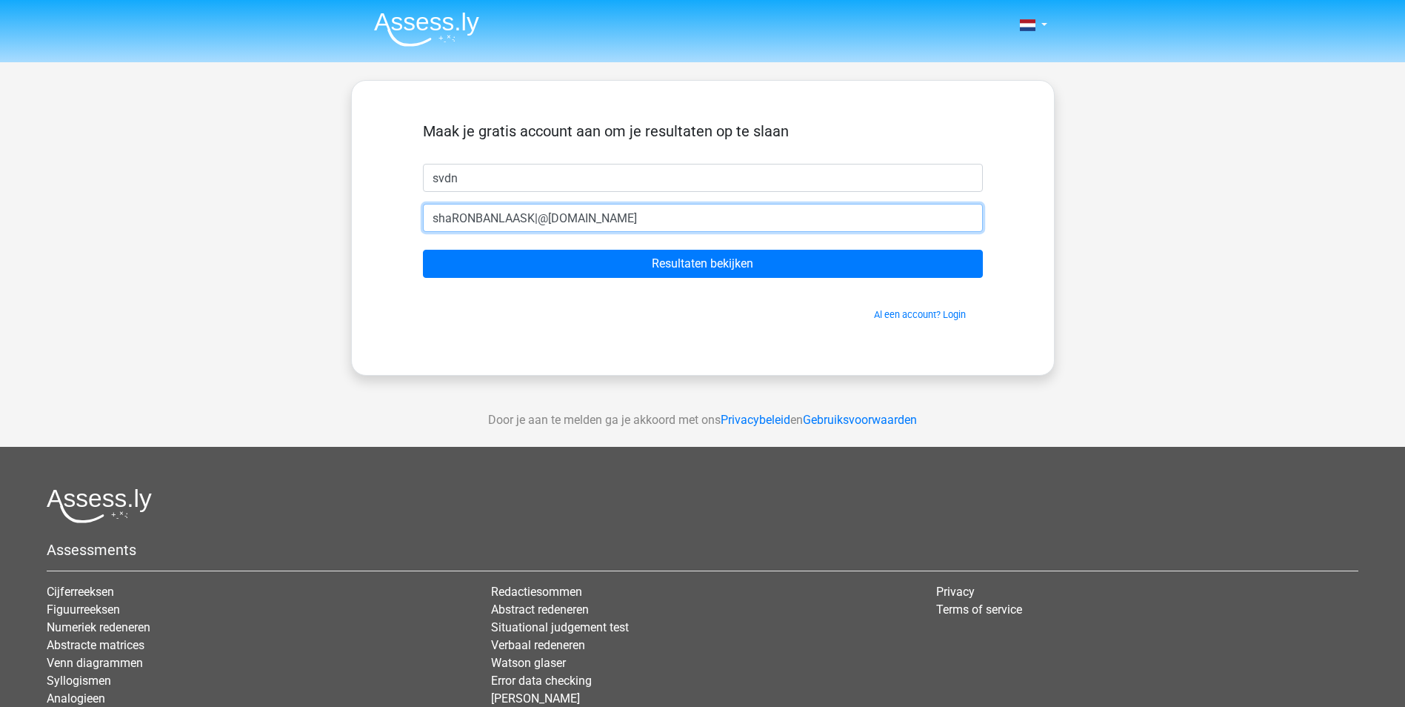
click at [544, 216] on input "shaRONBANLAASK|@[DOMAIN_NAME]" at bounding box center [703, 218] width 560 height 28
type input "shaRONBANLAASK|/@[DOMAIN_NAME]"
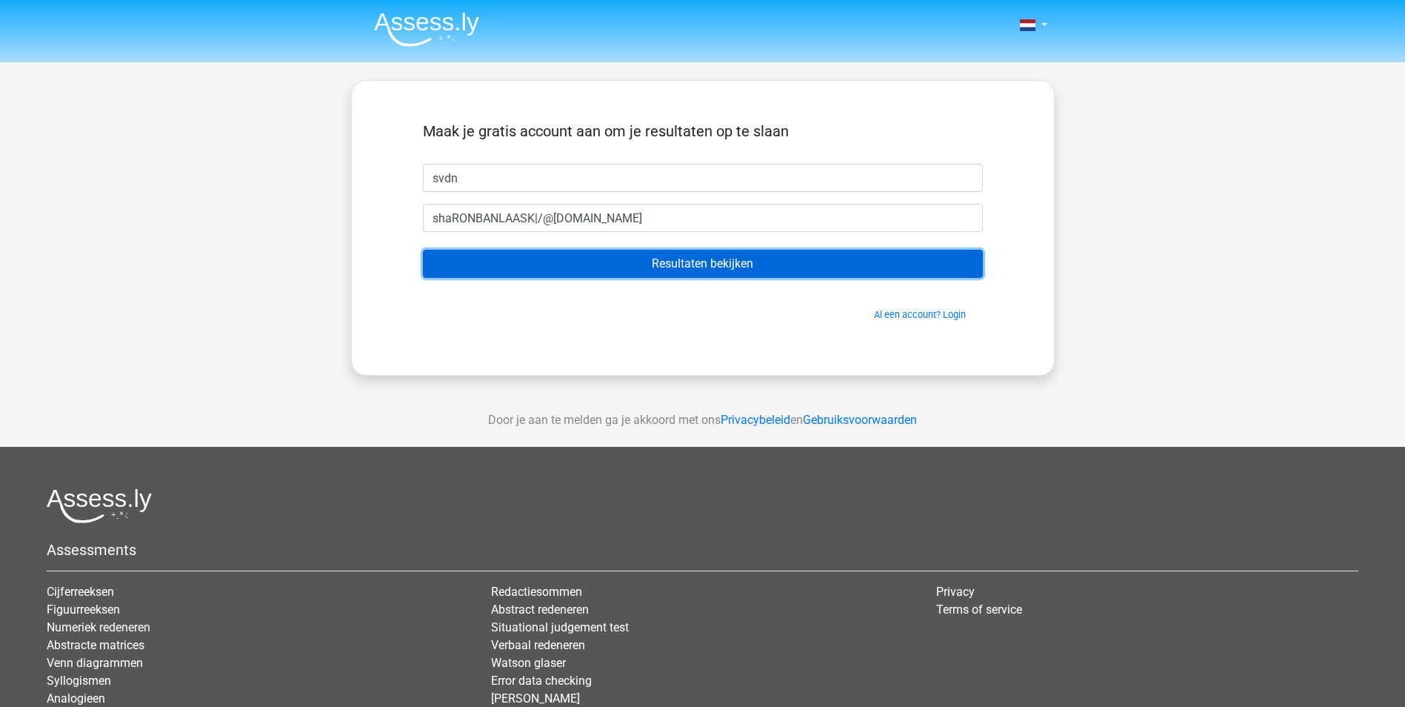
click at [687, 253] on input "Resultaten bekijken" at bounding box center [703, 264] width 560 height 28
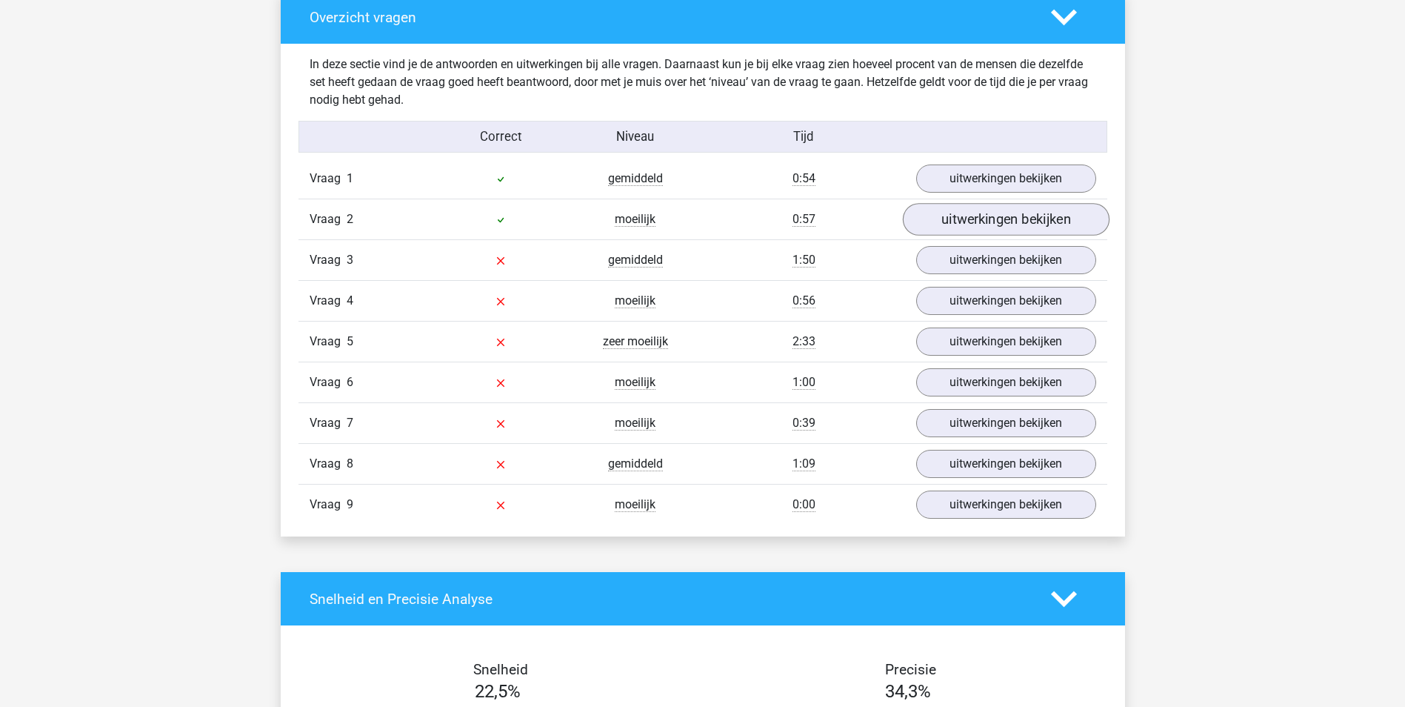
scroll to position [1480, 0]
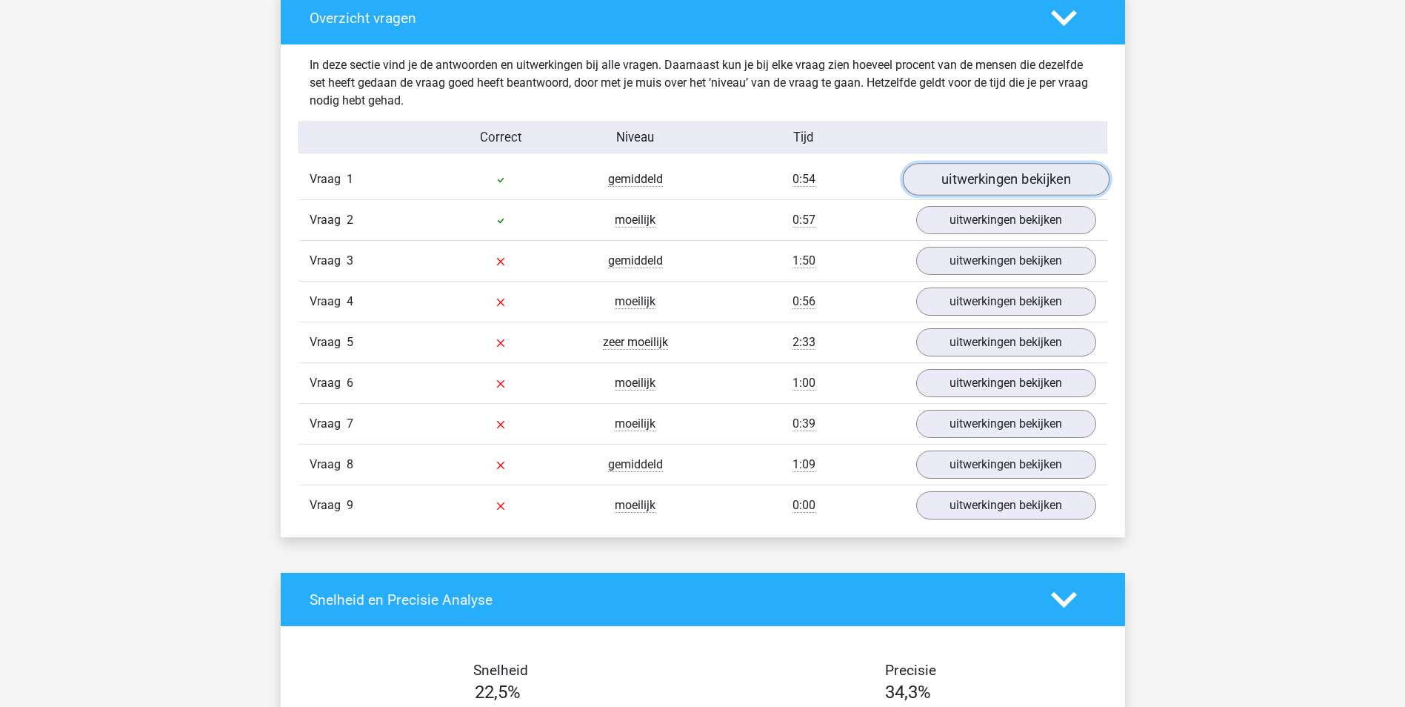
click at [1022, 183] on link "uitwerkingen bekijken" at bounding box center [1005, 179] width 207 height 33
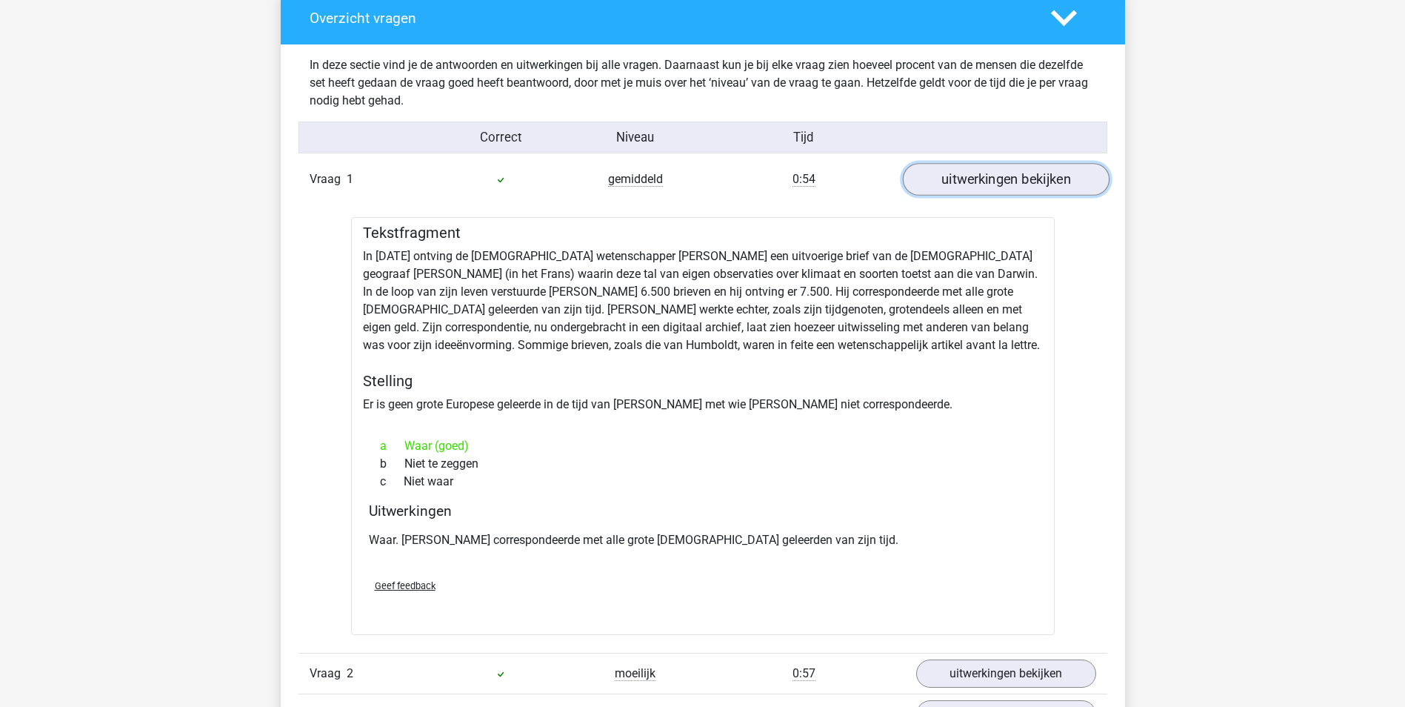
click at [1022, 183] on link "uitwerkingen bekijken" at bounding box center [1005, 179] width 207 height 33
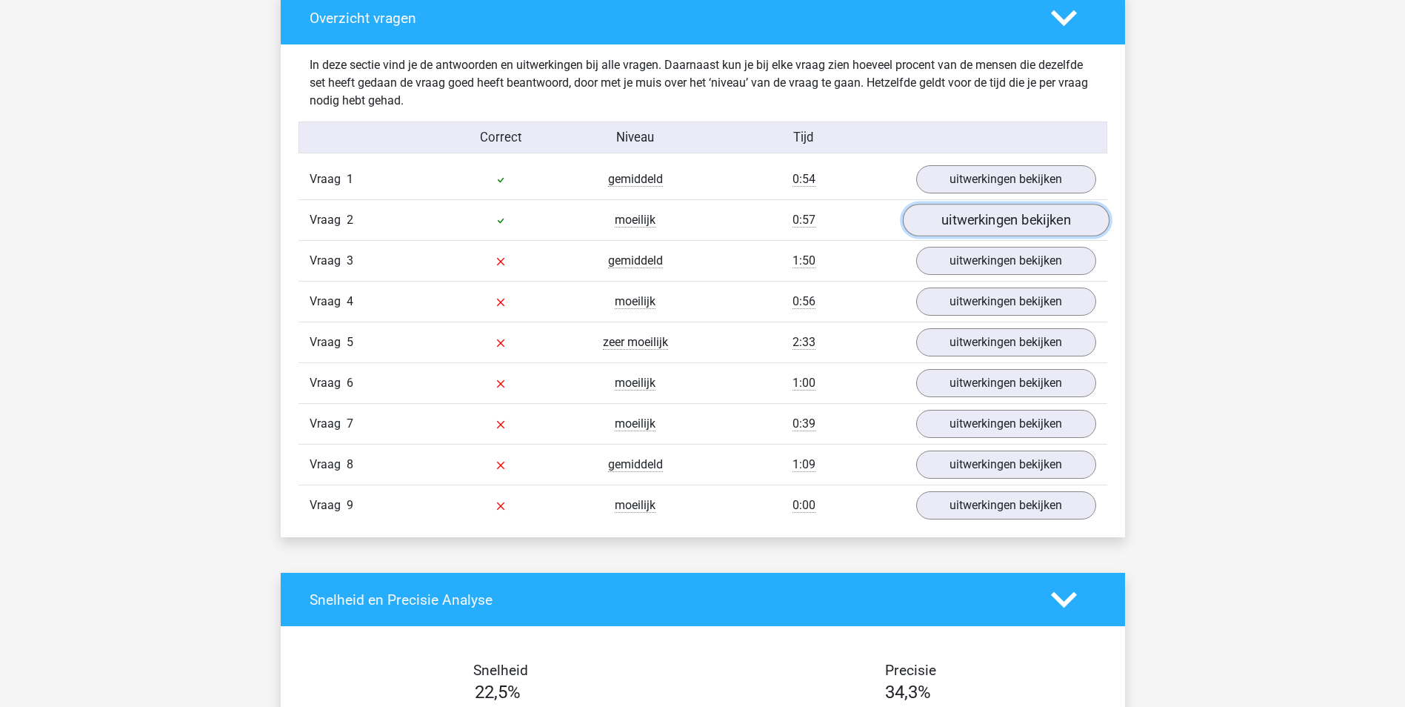
click at [994, 219] on link "uitwerkingen bekijken" at bounding box center [1005, 220] width 207 height 33
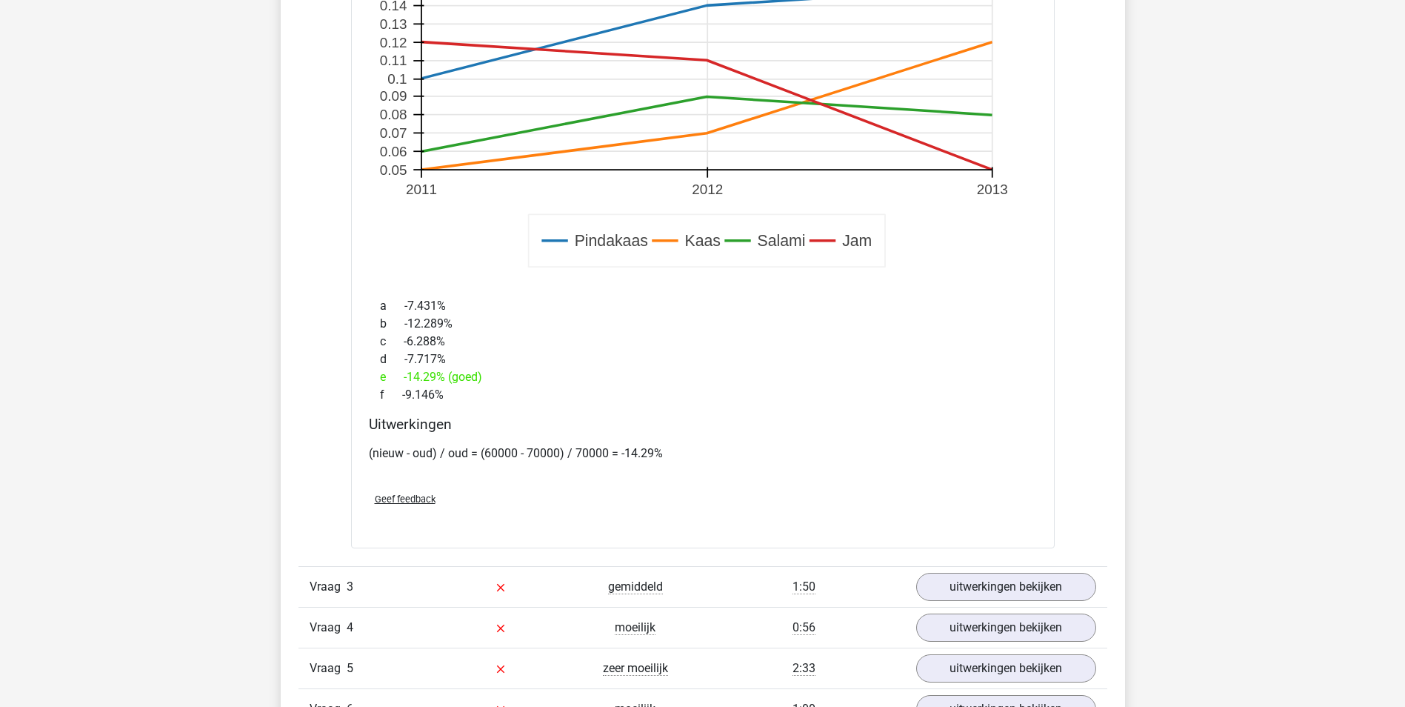
scroll to position [2146, 0]
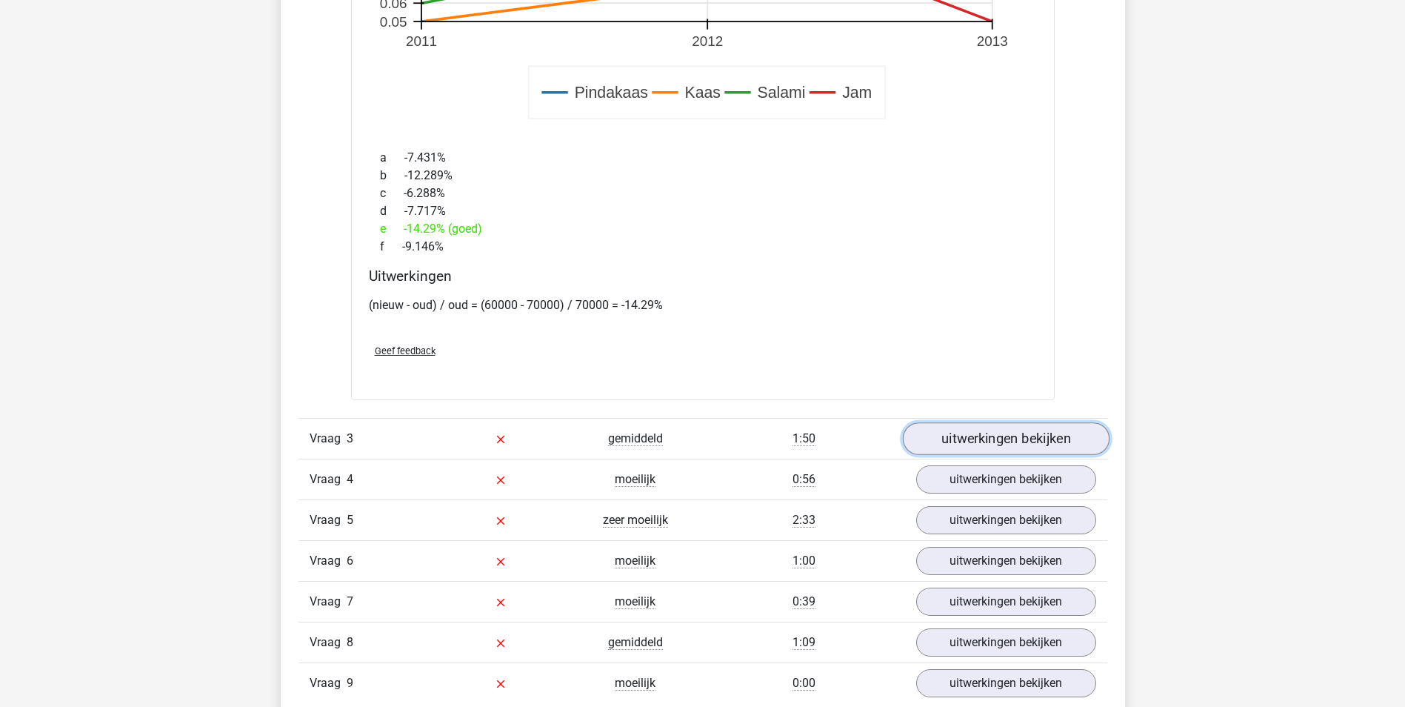
click at [1010, 441] on link "uitwerkingen bekijken" at bounding box center [1005, 439] width 207 height 33
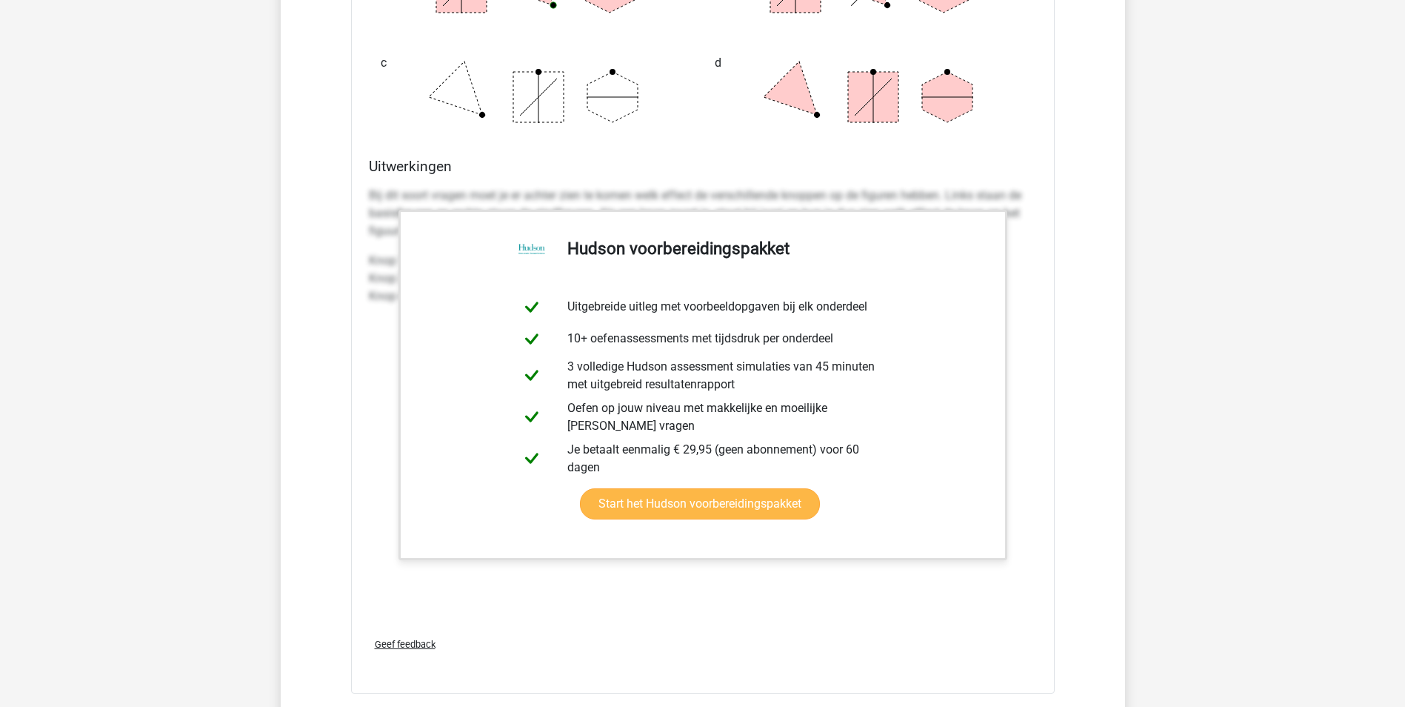
scroll to position [3255, 0]
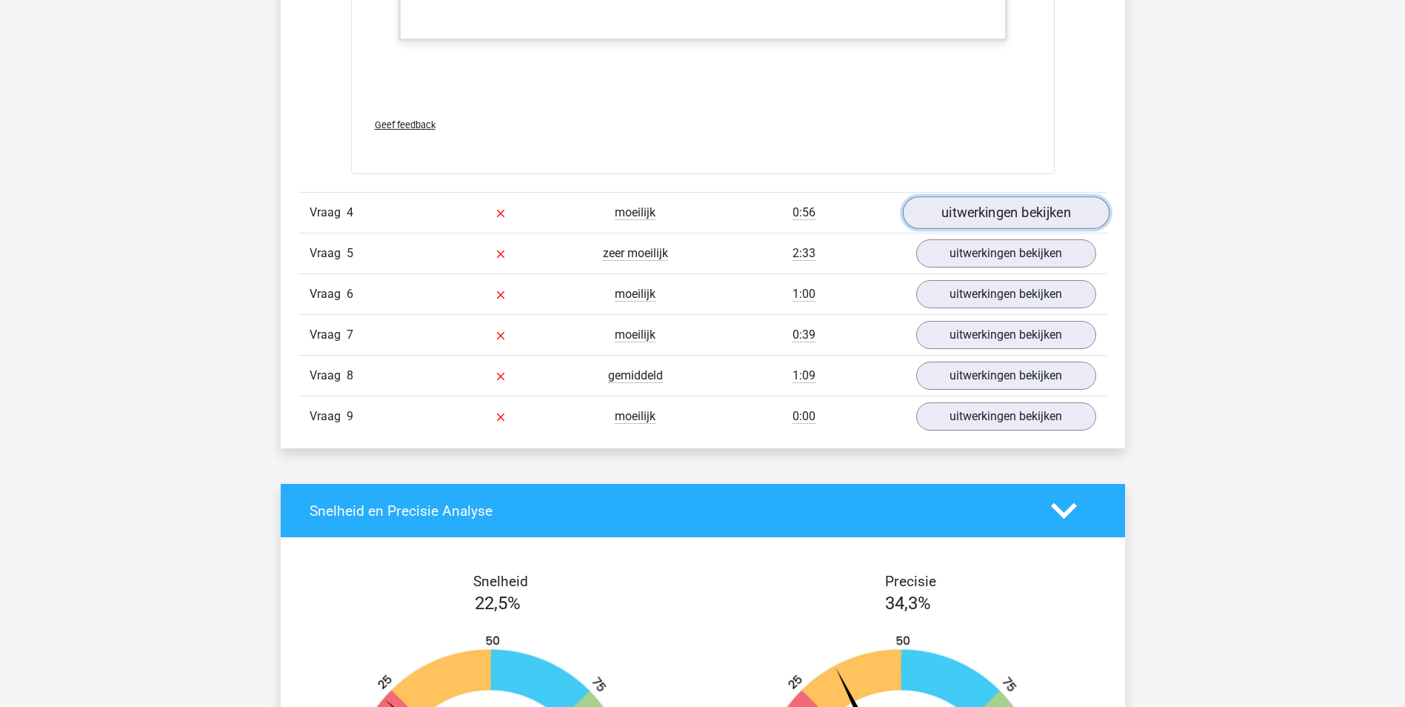
click at [1009, 219] on link "uitwerkingen bekijken" at bounding box center [1005, 212] width 207 height 33
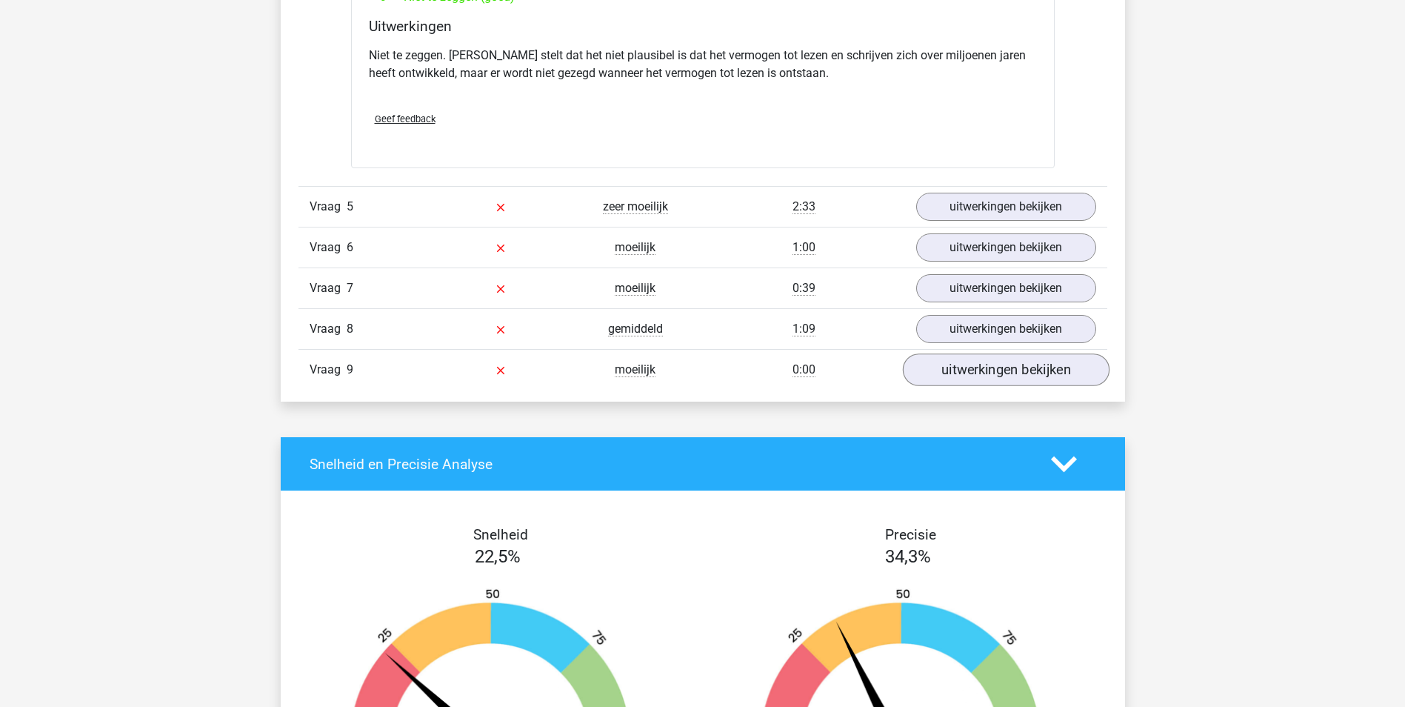
scroll to position [4292, 0]
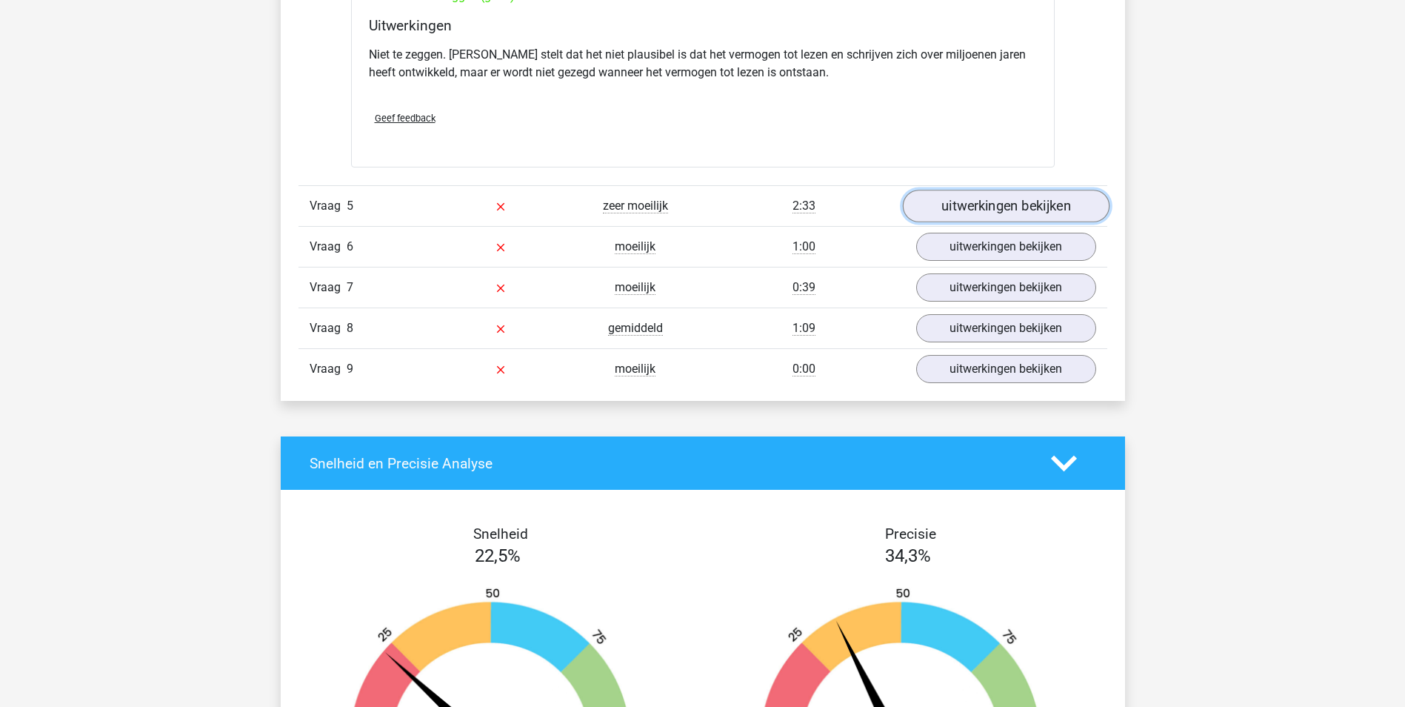
click at [970, 204] on link "uitwerkingen bekijken" at bounding box center [1005, 206] width 207 height 33
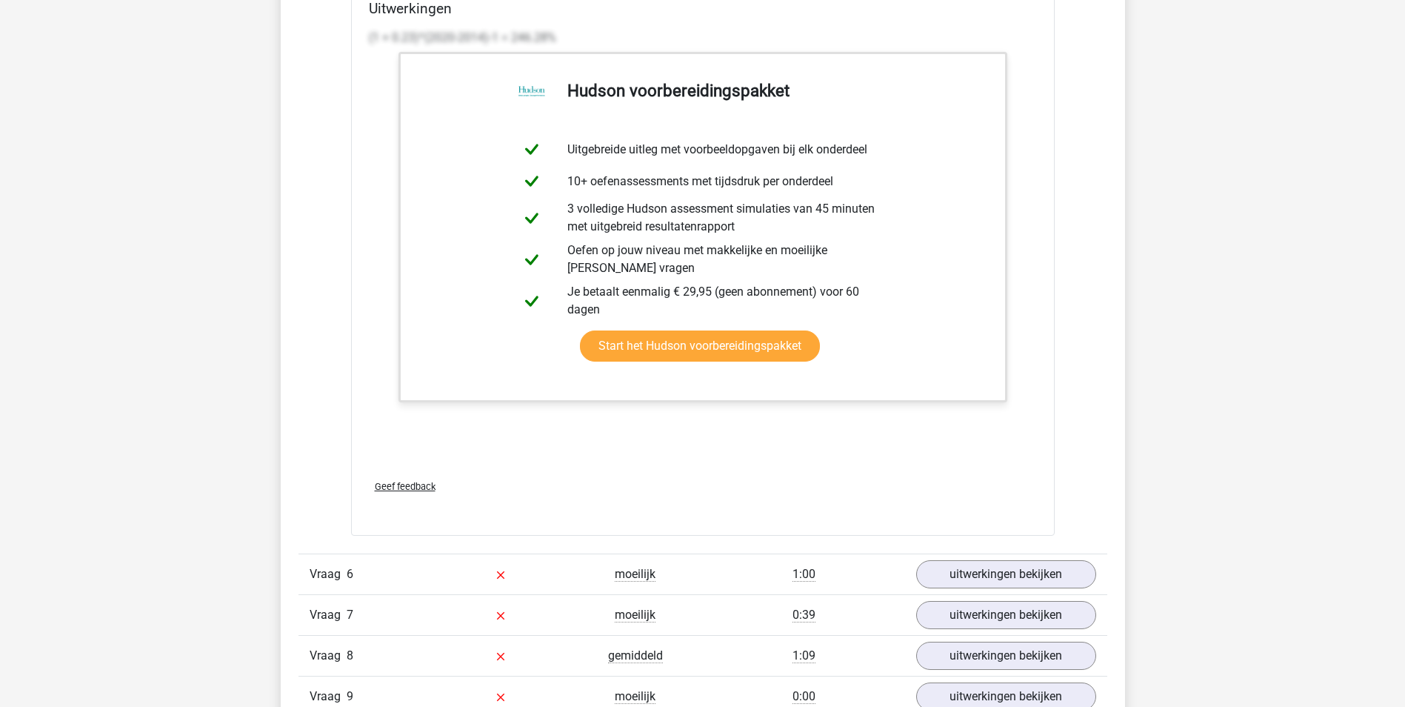
scroll to position [5395, 0]
click at [970, 568] on link "uitwerkingen bekijken" at bounding box center [1005, 574] width 207 height 33
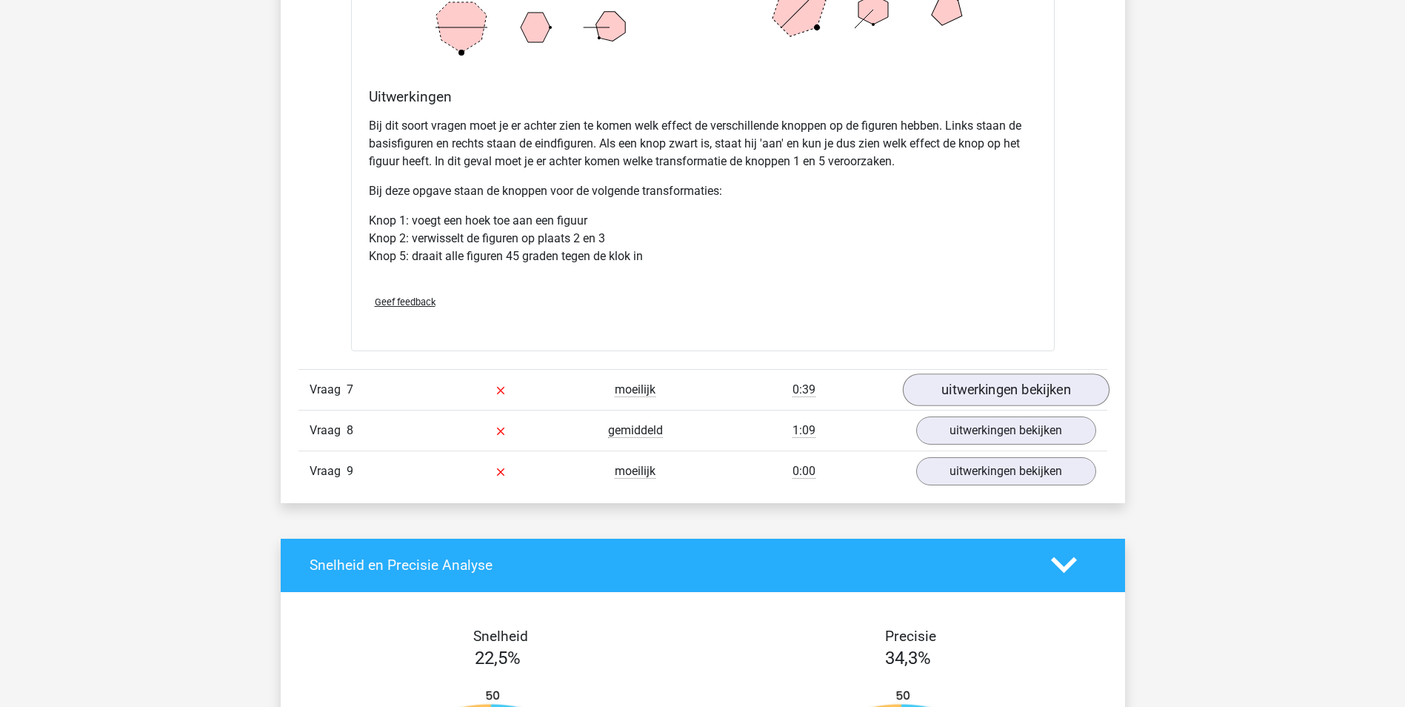
scroll to position [6579, 0]
click at [969, 383] on link "uitwerkingen bekijken" at bounding box center [1005, 389] width 207 height 33
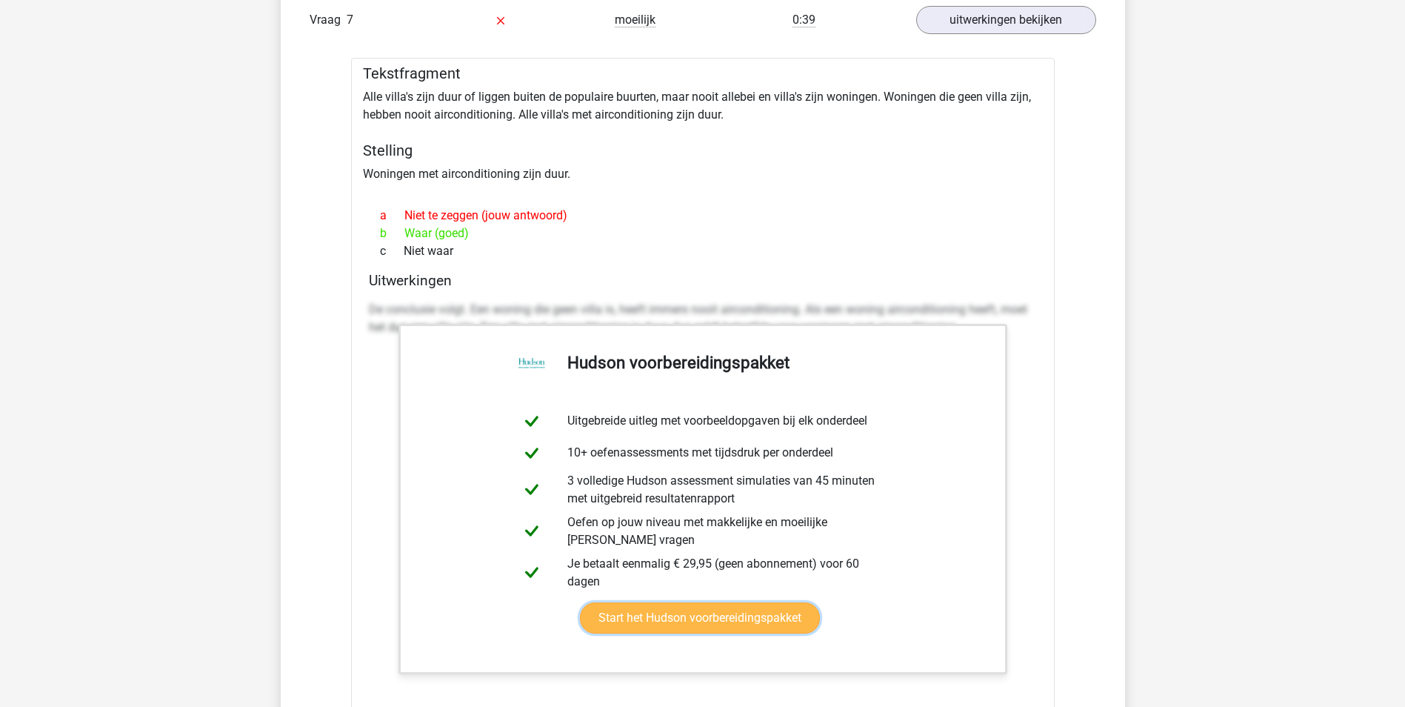
scroll to position [6949, 0]
click at [820, 601] on link "Start het Hudson voorbereidingspakket" at bounding box center [700, 616] width 240 height 31
click at [730, 222] on div "a Niet te zeggen (jouw antwoord)" at bounding box center [703, 214] width 668 height 18
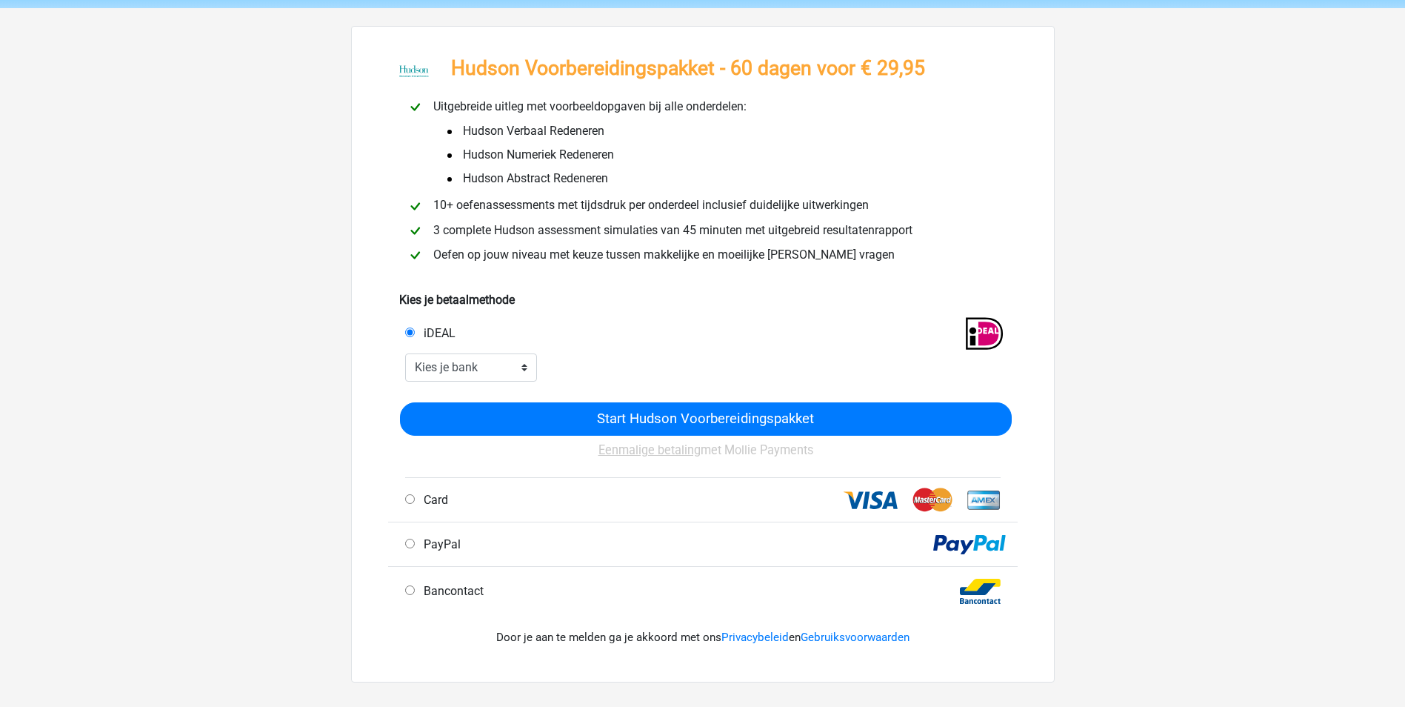
scroll to position [56, 0]
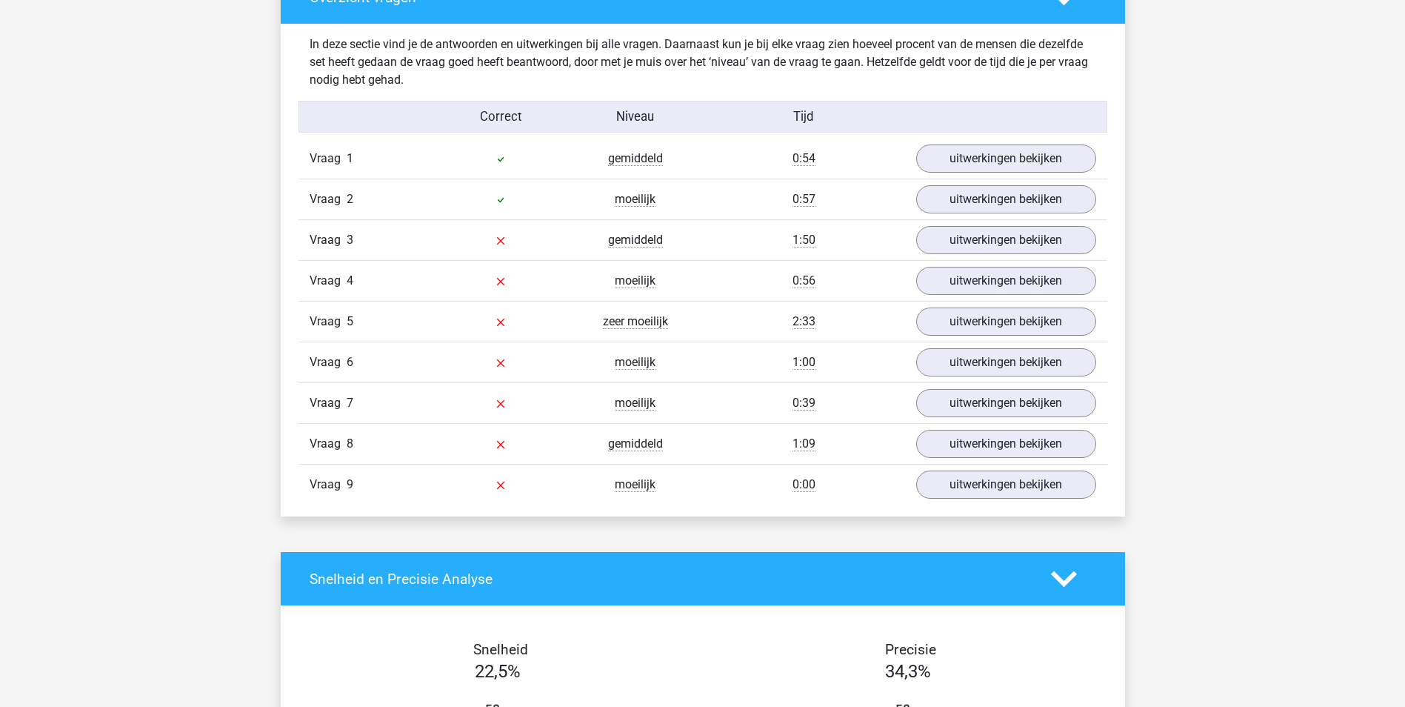
scroll to position [1502, 0]
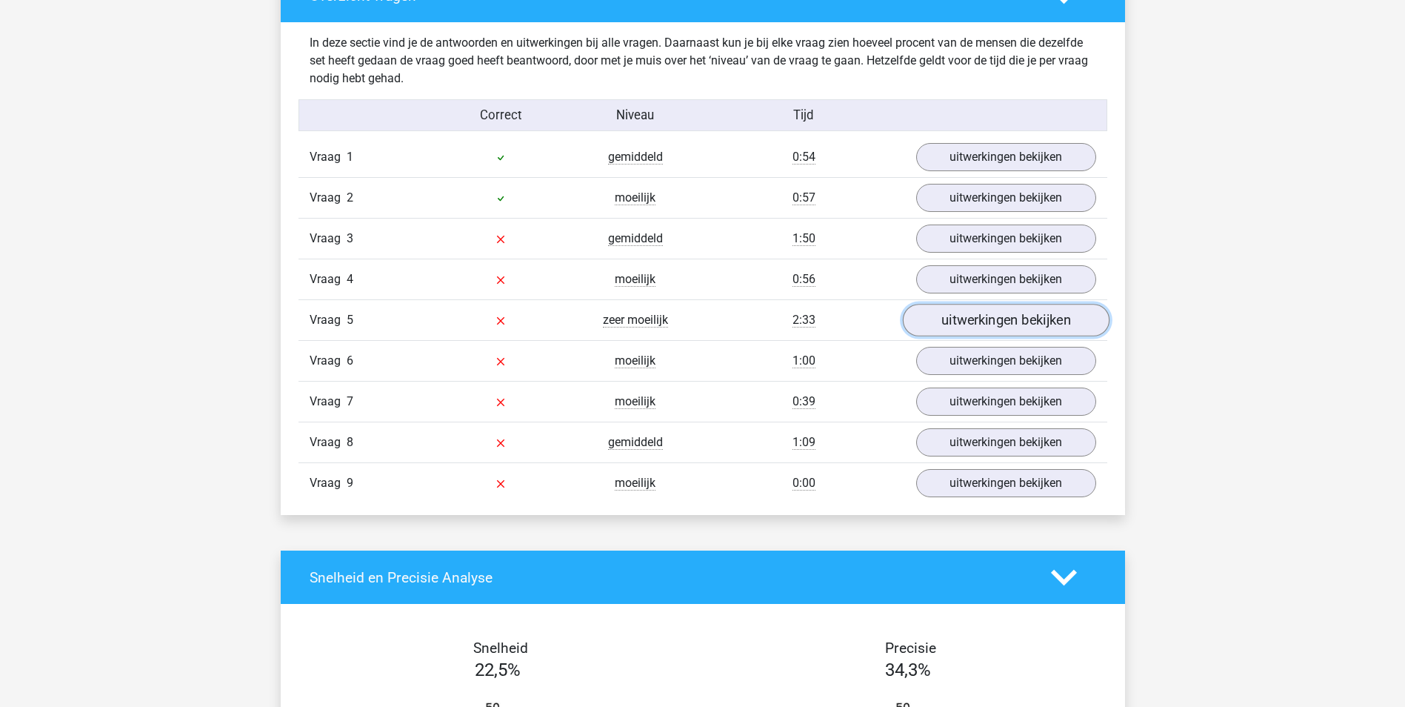
click at [944, 324] on link "uitwerkingen bekijken" at bounding box center [1005, 320] width 207 height 33
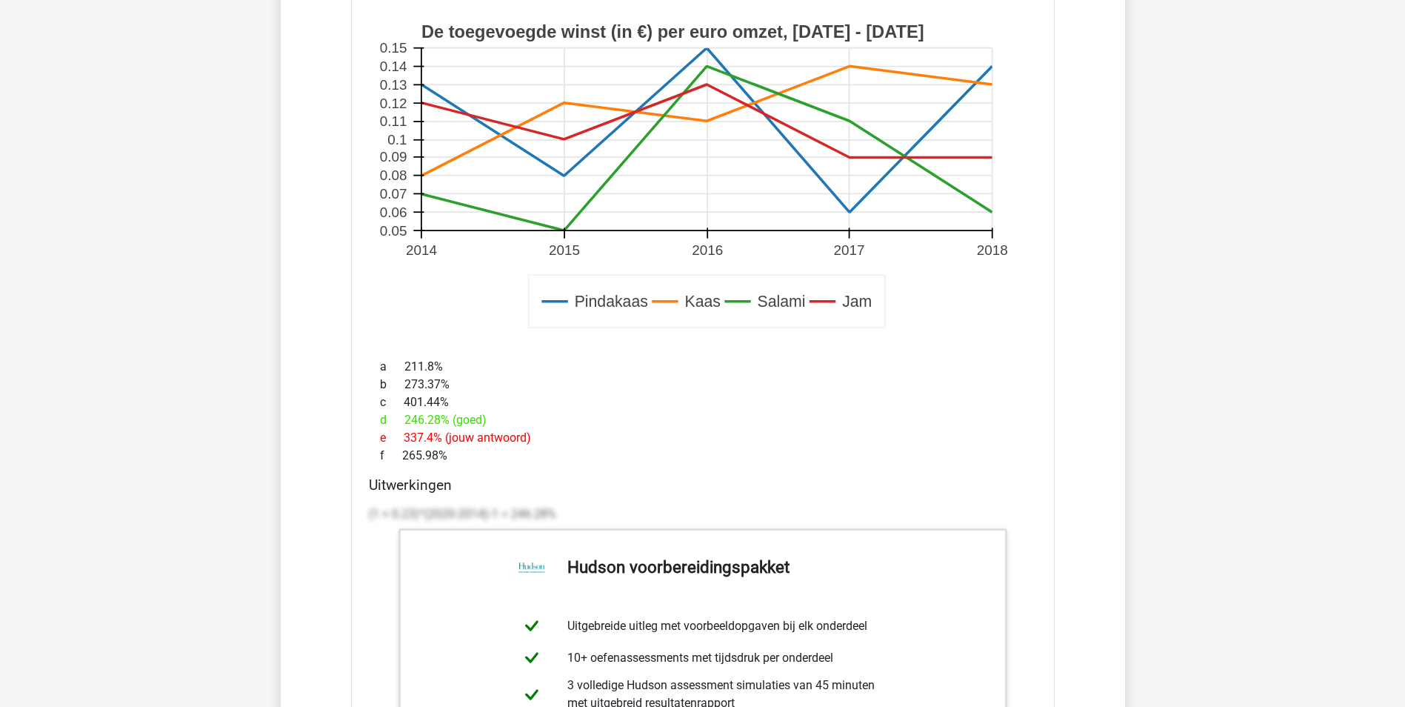
scroll to position [2243, 0]
